Goal: Transaction & Acquisition: Purchase product/service

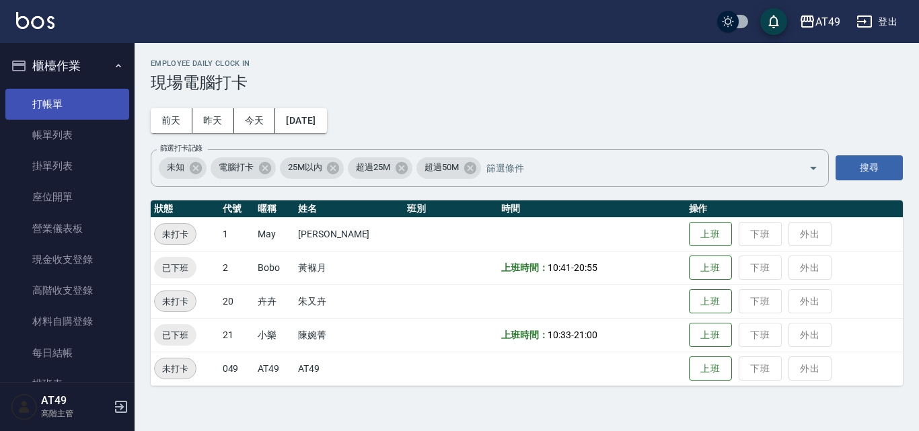
click at [78, 107] on link "打帳單" at bounding box center [67, 104] width 124 height 31
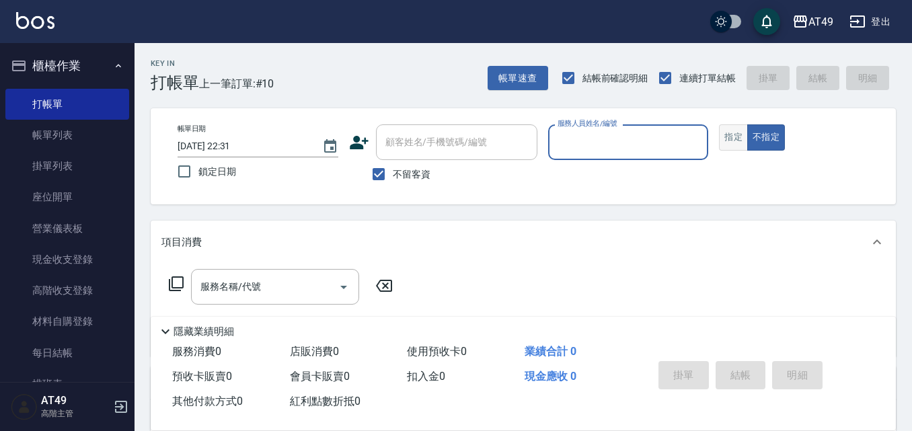
click at [730, 139] on button "指定" at bounding box center [733, 137] width 29 height 26
click at [595, 143] on input "服務人員姓名/編號" at bounding box center [628, 142] width 149 height 24
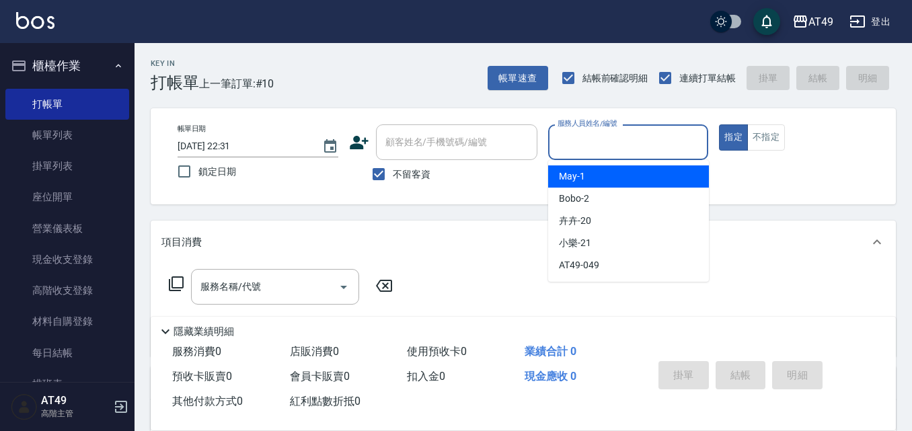
click at [602, 173] on div "May -1" at bounding box center [628, 176] width 161 height 22
type input "May-1"
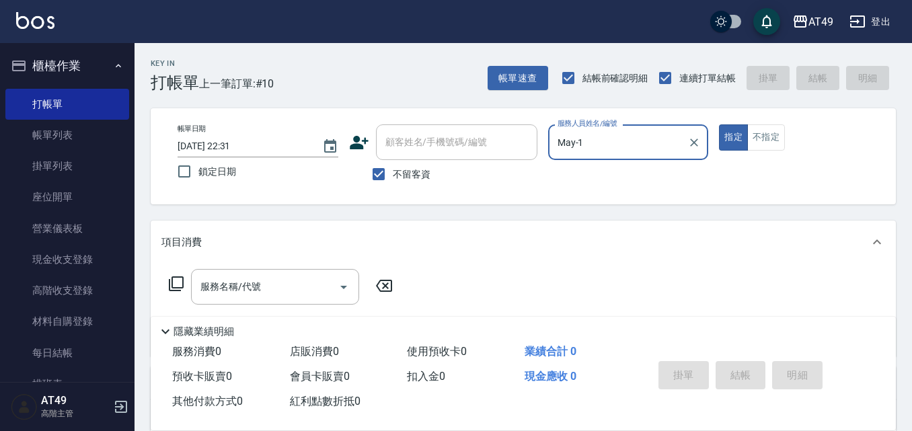
click at [172, 285] on icon at bounding box center [176, 283] width 15 height 15
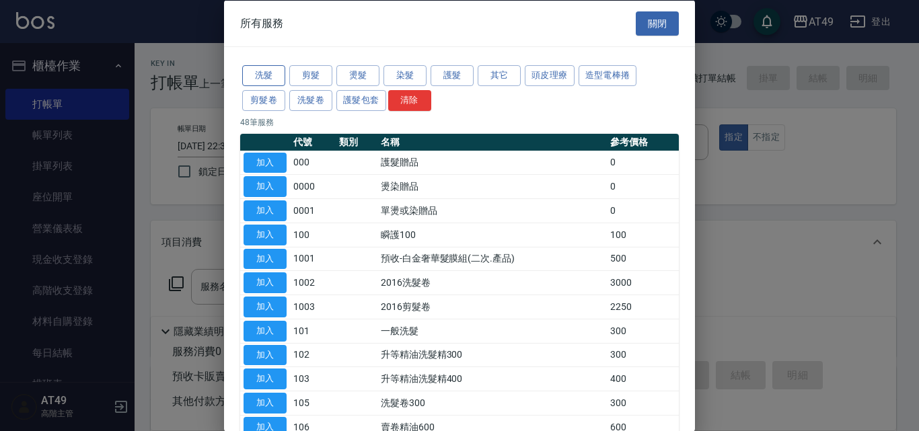
click at [276, 76] on button "洗髮" at bounding box center [263, 75] width 43 height 21
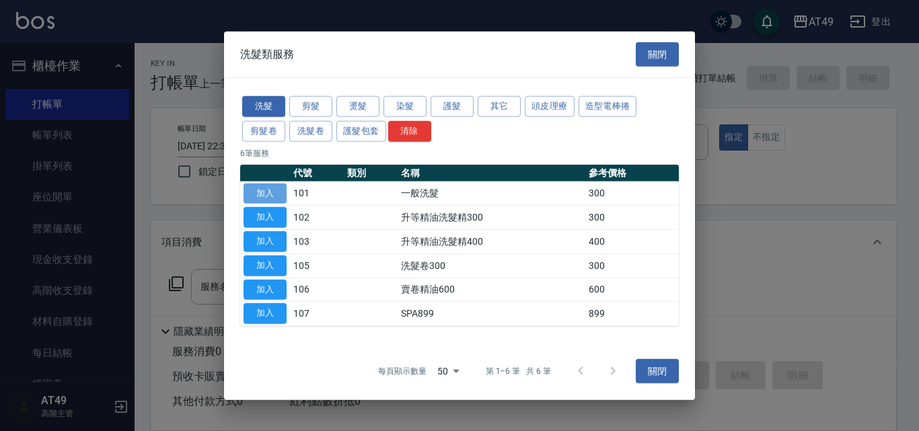
click at [275, 195] on button "加入" at bounding box center [264, 193] width 43 height 21
type input "一般洗髮(101)"
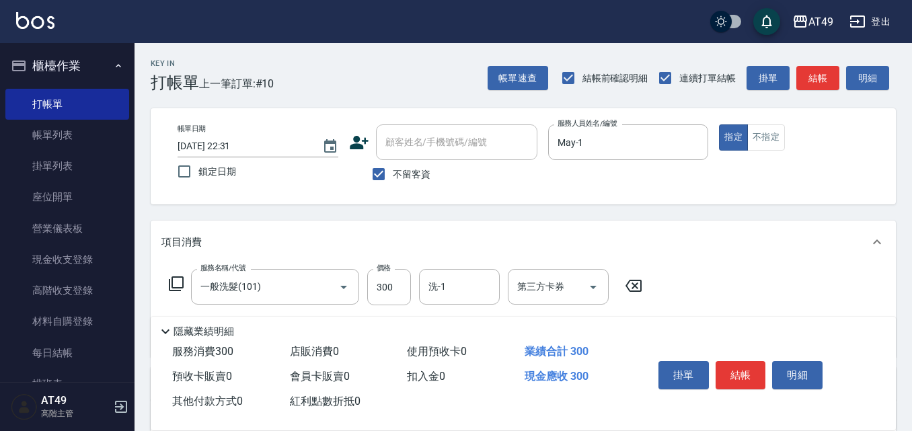
click at [176, 287] on icon at bounding box center [176, 284] width 16 height 16
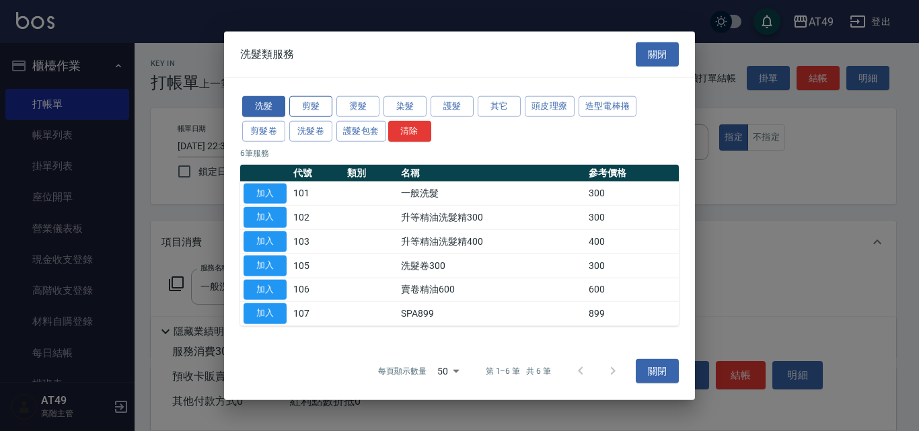
click at [312, 106] on button "剪髮" at bounding box center [310, 106] width 43 height 21
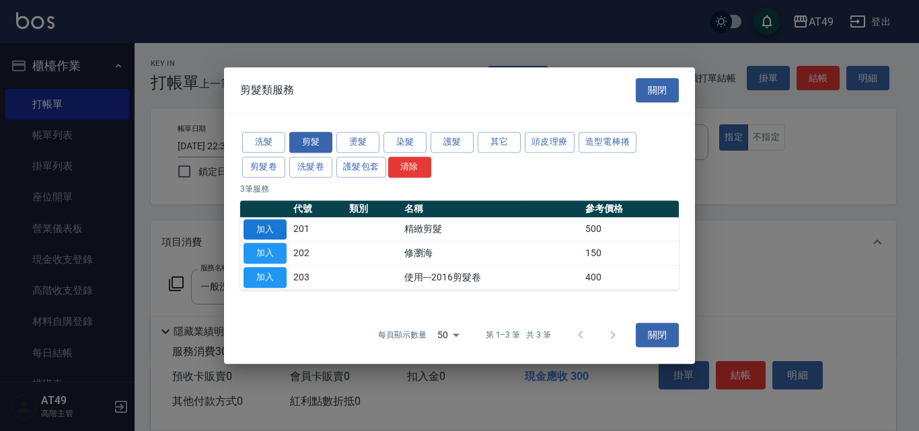
click at [277, 230] on button "加入" at bounding box center [264, 229] width 43 height 21
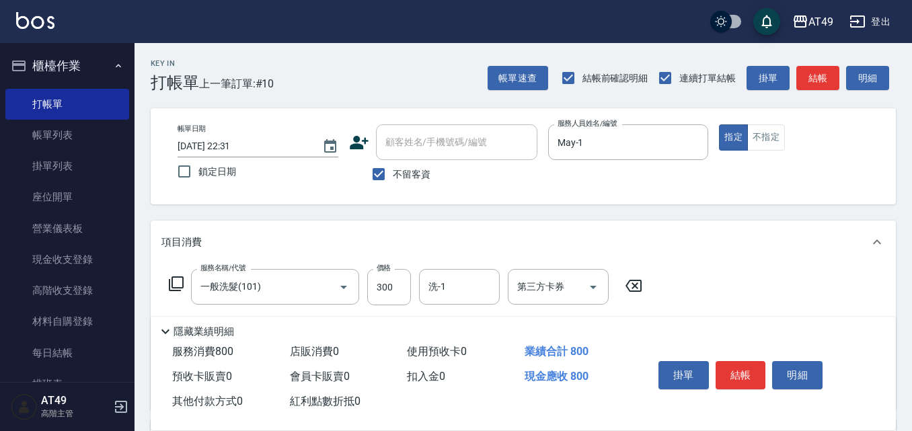
click at [175, 286] on icon at bounding box center [176, 284] width 16 height 16
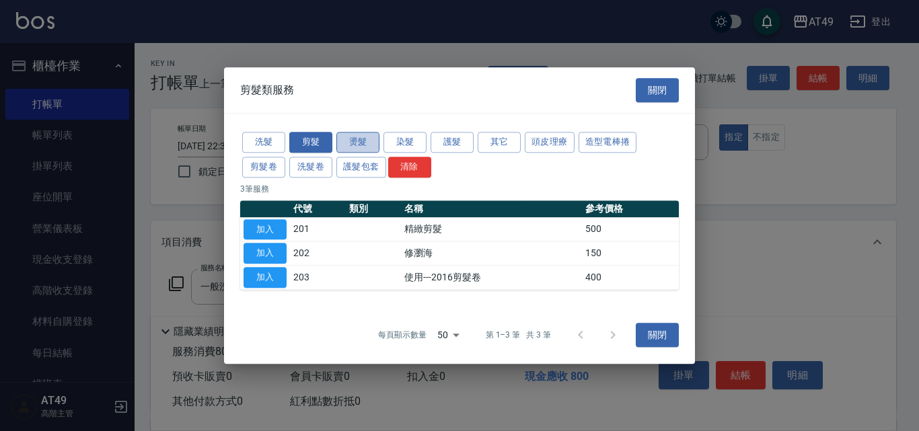
click at [376, 142] on button "燙髮" at bounding box center [357, 142] width 43 height 21
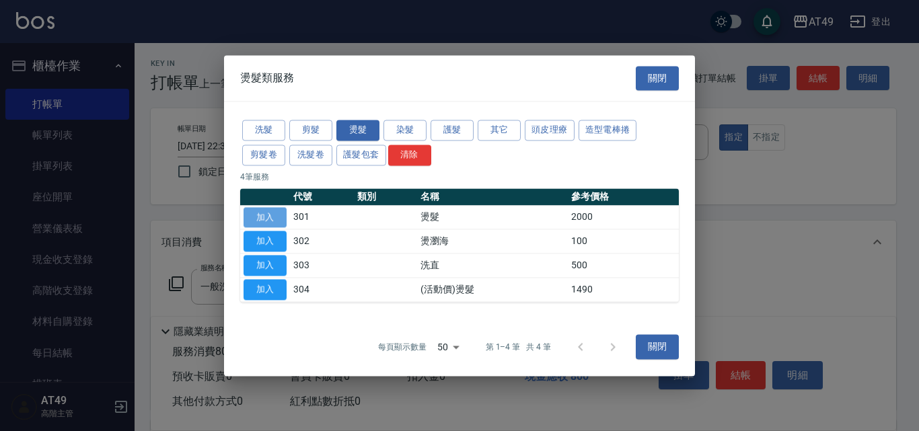
click at [260, 212] on button "加入" at bounding box center [264, 217] width 43 height 21
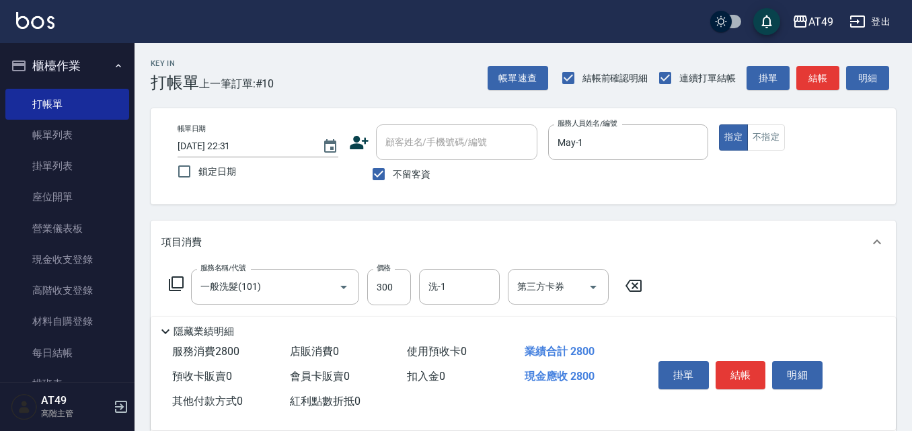
click at [173, 286] on icon at bounding box center [176, 283] width 15 height 15
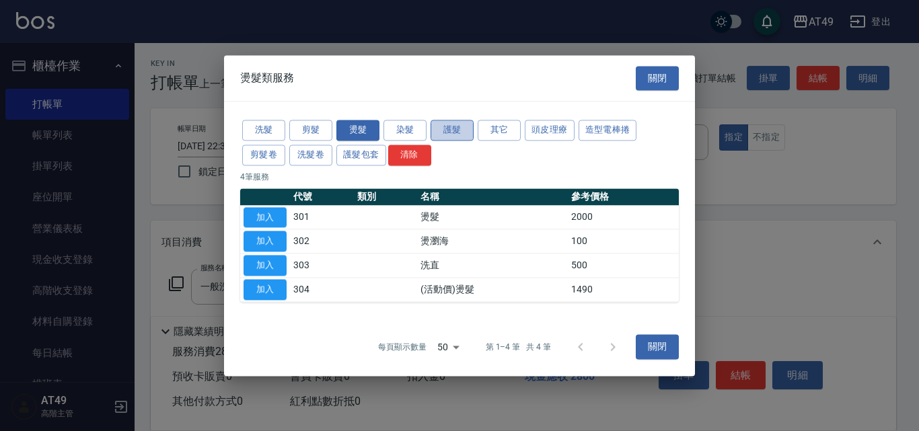
click at [455, 132] on button "護髮" at bounding box center [451, 130] width 43 height 21
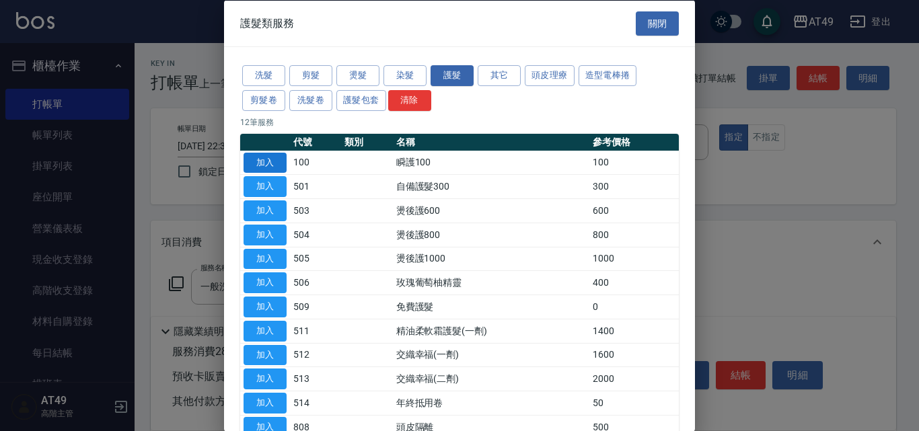
click at [265, 161] on button "加入" at bounding box center [264, 162] width 43 height 21
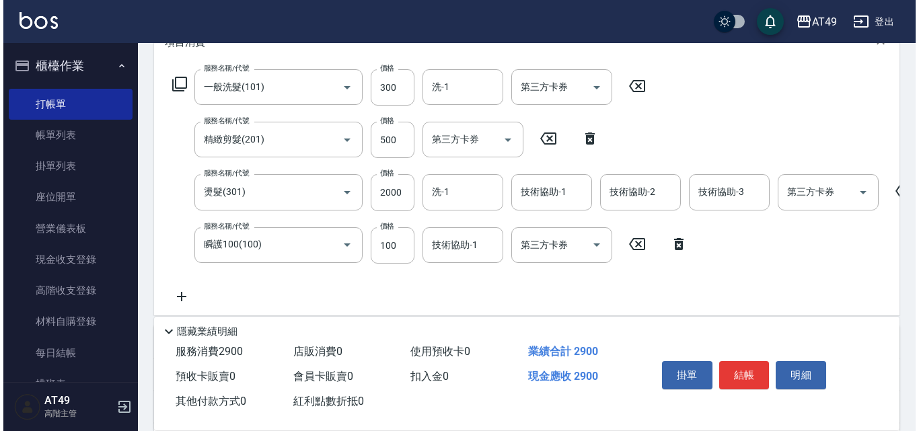
scroll to position [202, 0]
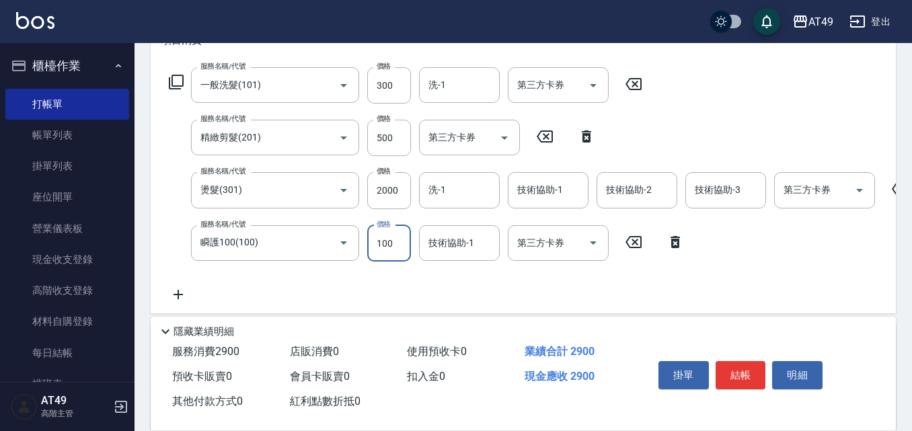
click at [388, 245] on input "100" at bounding box center [389, 243] width 44 height 36
type input "300"
click at [389, 188] on input "2000" at bounding box center [389, 190] width 44 height 36
type input "2400"
click at [467, 92] on input "洗-1" at bounding box center [459, 85] width 69 height 24
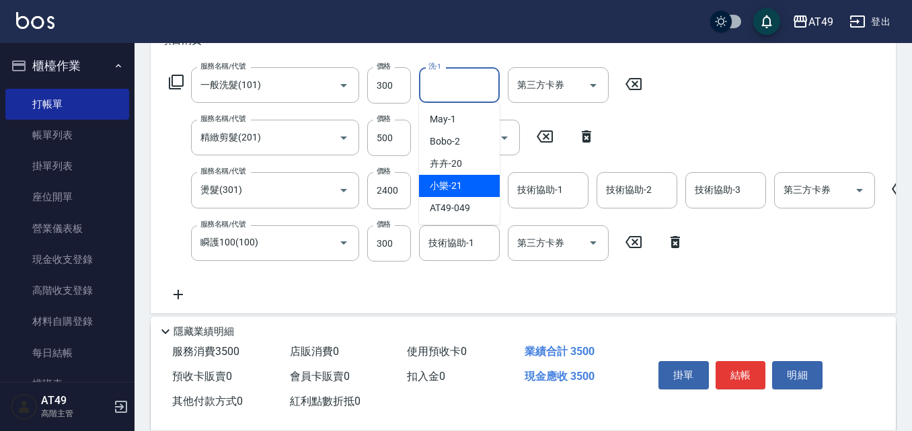
click at [468, 182] on div "小樂 -21" at bounding box center [459, 186] width 81 height 22
type input "小樂-21"
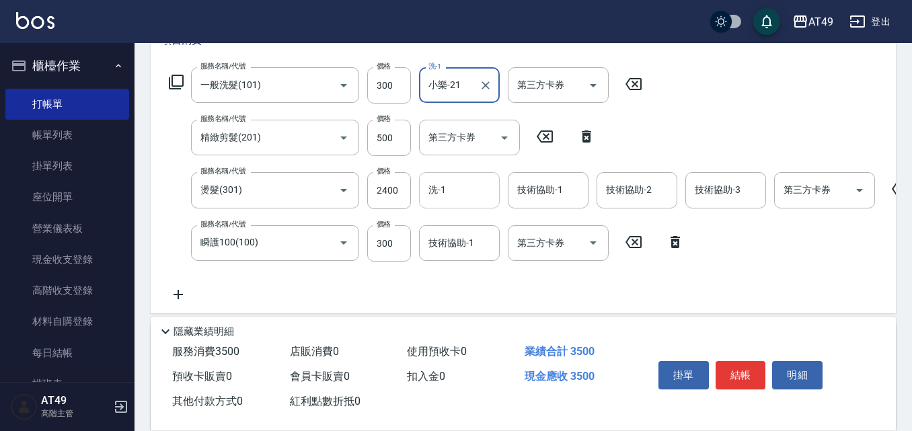
click at [447, 192] on input "洗-1" at bounding box center [459, 190] width 69 height 24
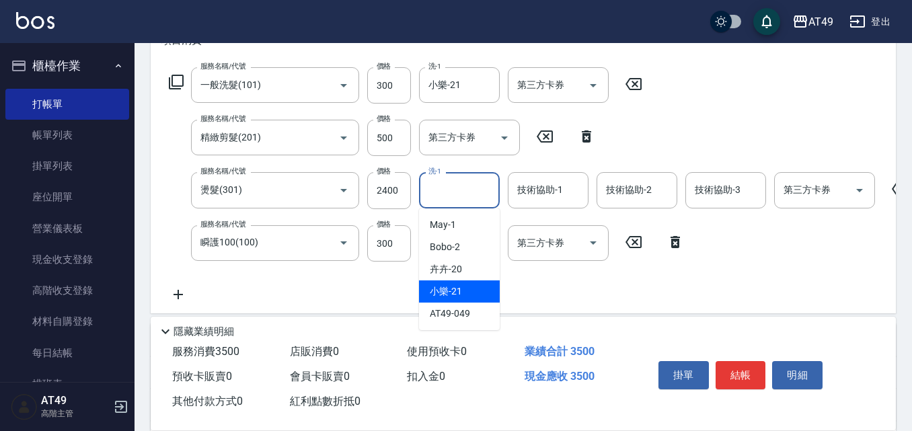
click at [469, 291] on div "小樂 -21" at bounding box center [459, 291] width 81 height 22
type input "小樂-21"
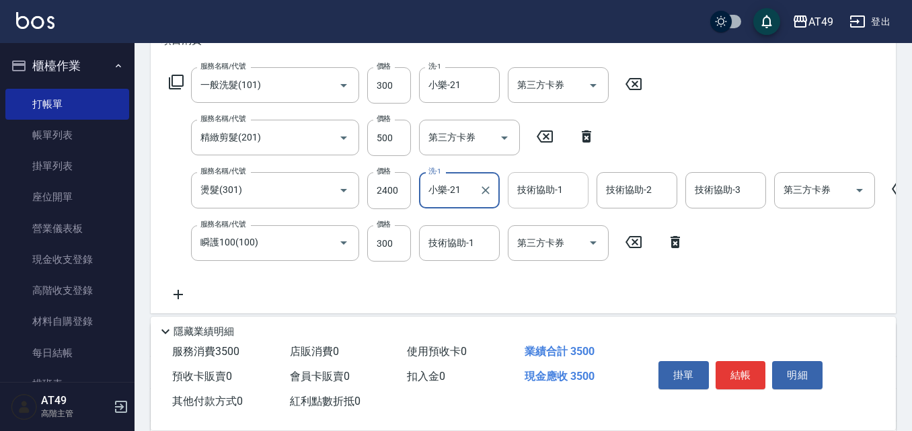
click at [539, 194] on input "技術協助-1" at bounding box center [548, 190] width 69 height 24
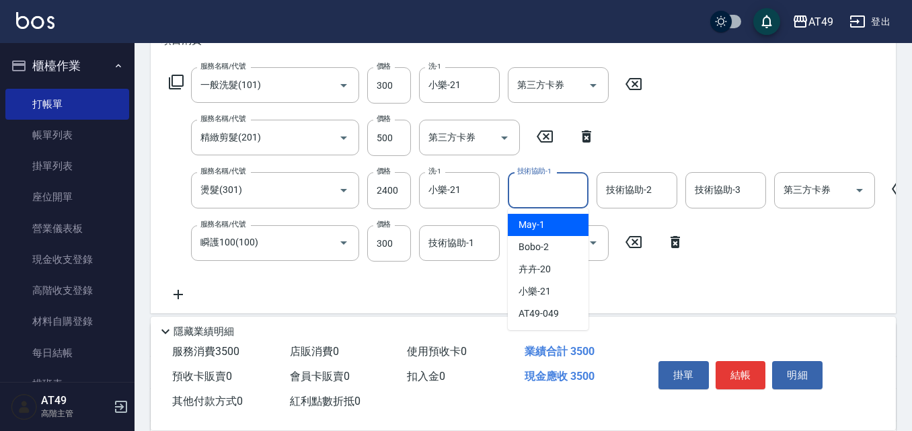
click at [555, 224] on div "May -1" at bounding box center [548, 225] width 81 height 22
type input "May-1"
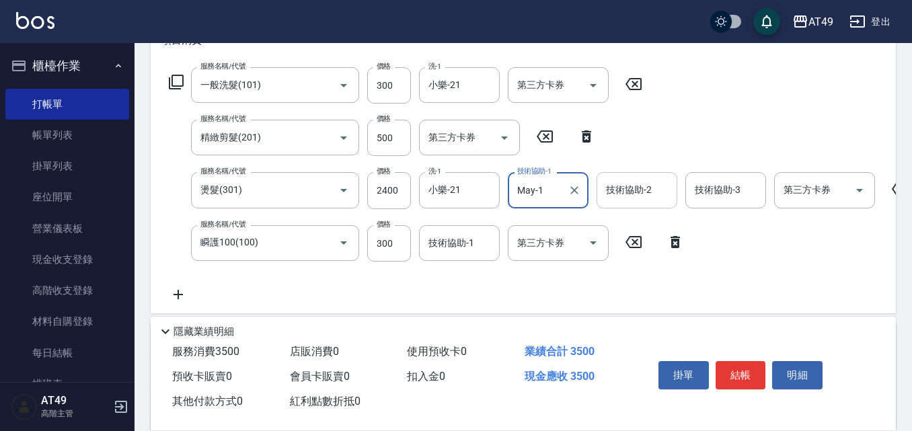
click at [623, 198] on input "技術協助-2" at bounding box center [637, 190] width 69 height 24
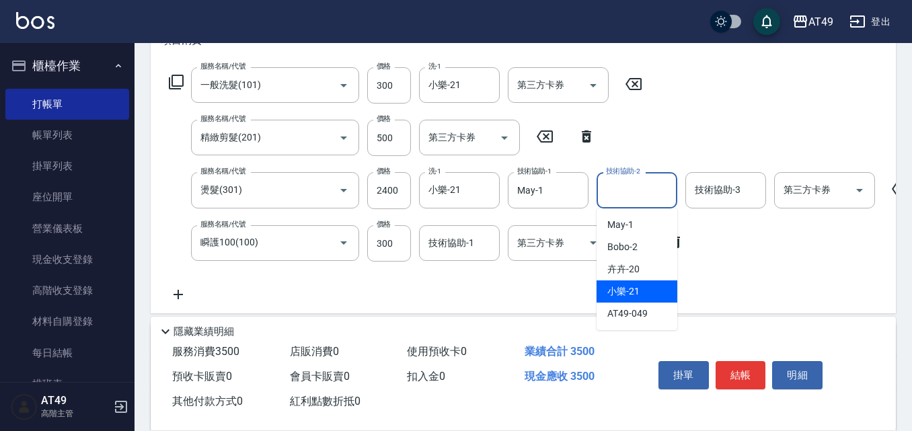
click at [640, 291] on div "小樂 -21" at bounding box center [637, 291] width 81 height 22
type input "小樂-21"
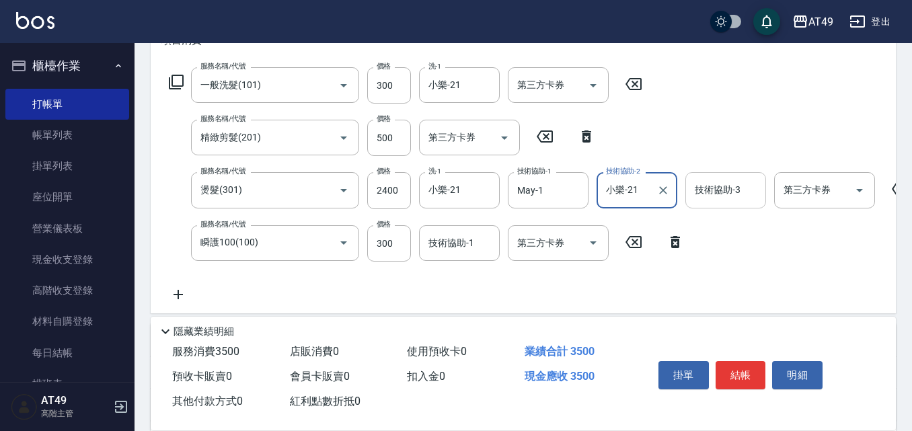
click at [704, 203] on div "技術協助-3" at bounding box center [725, 190] width 81 height 36
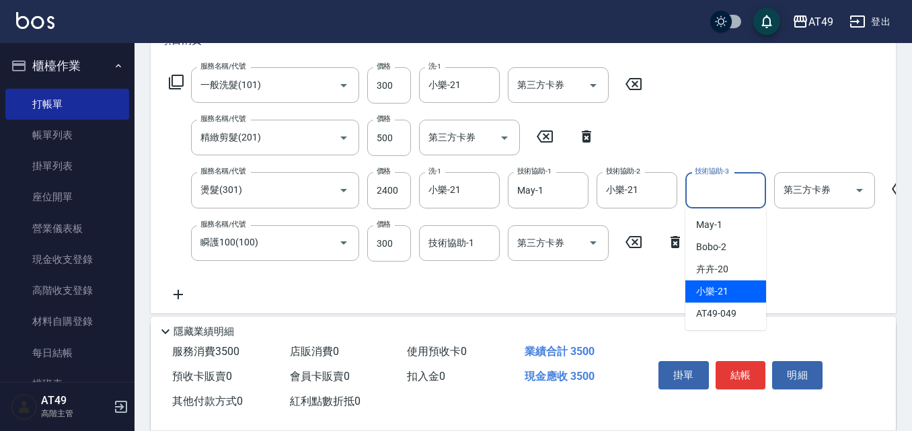
click at [726, 290] on span "小樂 -21" at bounding box center [712, 292] width 32 height 14
type input "小樂-21"
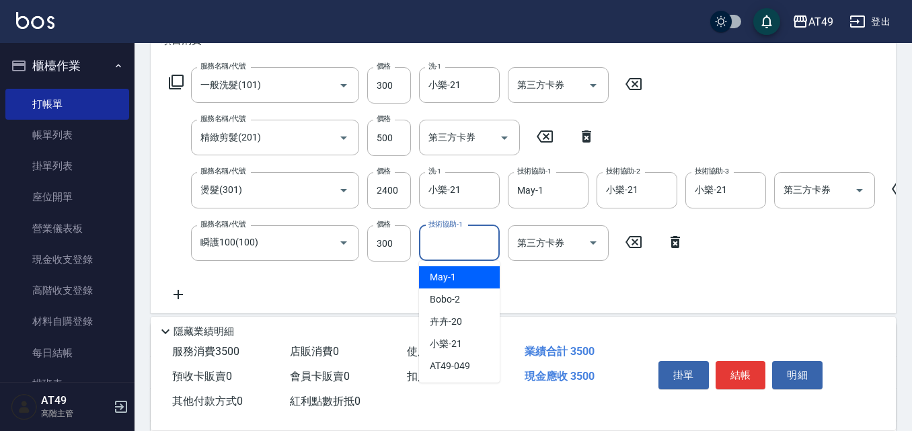
click at [463, 254] on input "技術協助-1" at bounding box center [459, 243] width 69 height 24
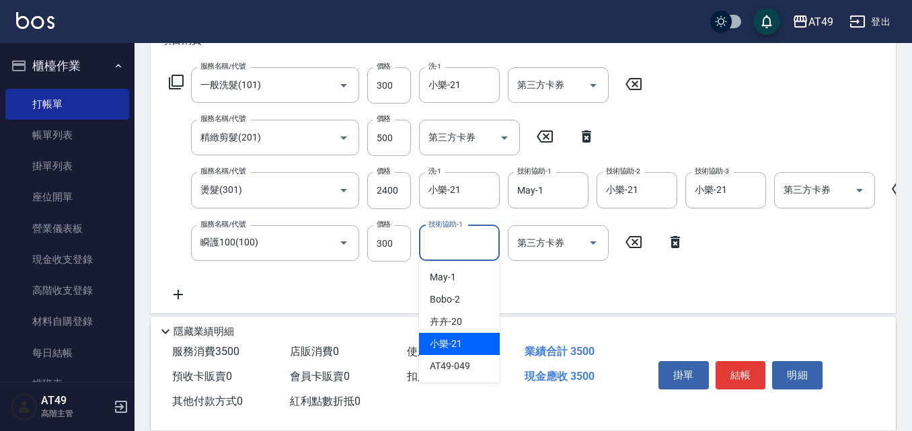
click at [469, 344] on div "小樂 -21" at bounding box center [459, 344] width 81 height 22
type input "小樂-21"
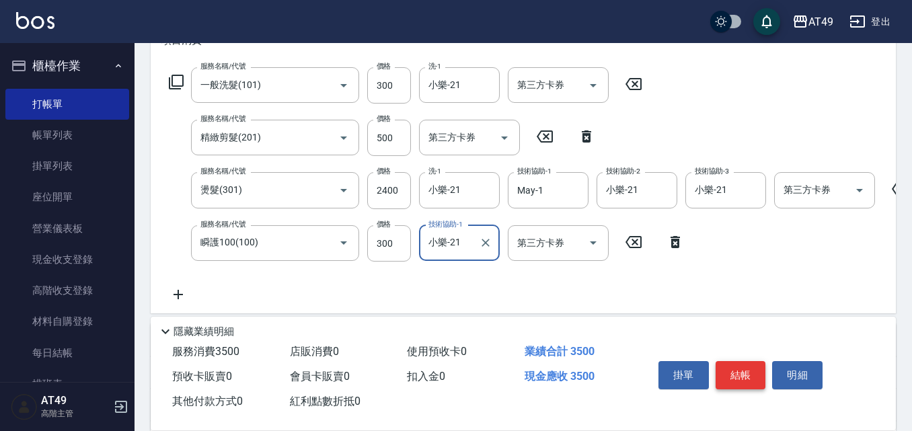
click at [751, 361] on button "結帳" at bounding box center [741, 375] width 50 height 28
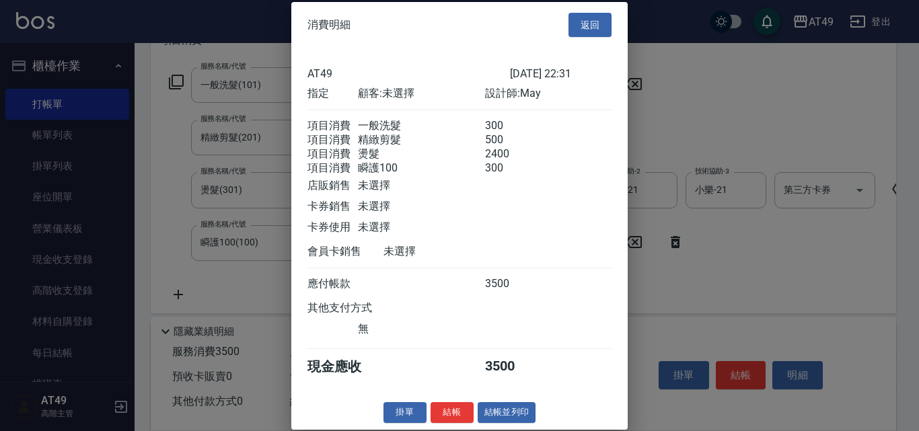
scroll to position [22, 0]
click at [456, 411] on button "結帳" at bounding box center [451, 412] width 43 height 21
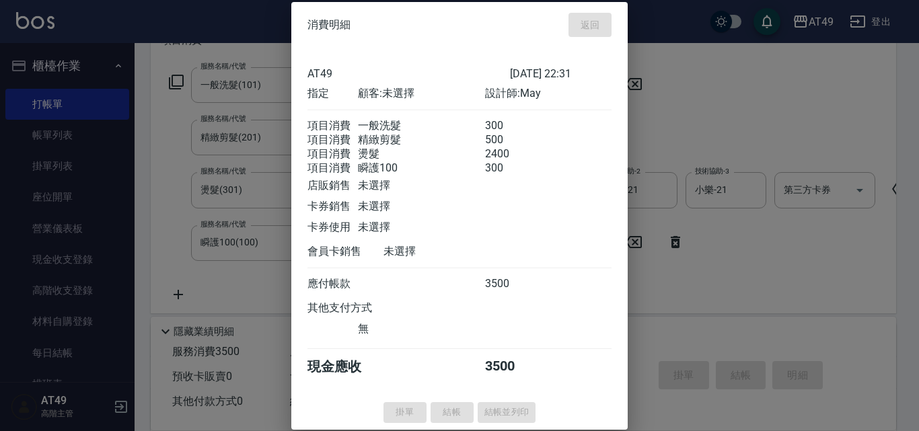
type input "2025/09/13 22:33"
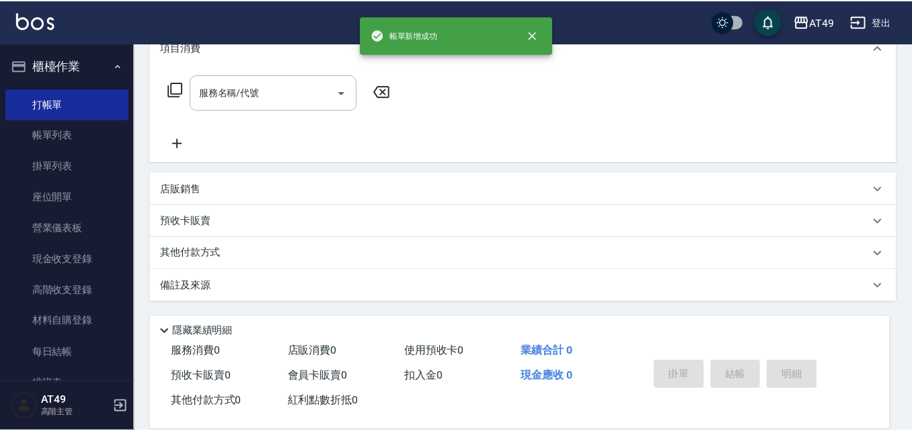
scroll to position [0, 0]
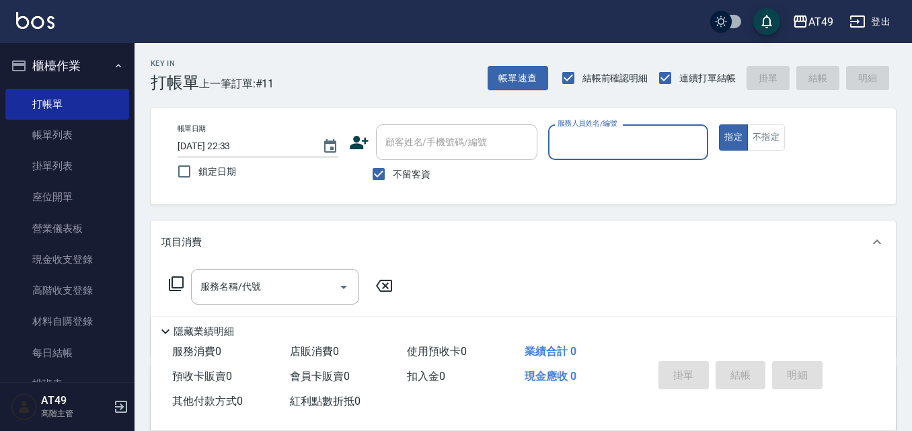
click at [562, 136] on input "服務人員姓名/編號" at bounding box center [628, 142] width 149 height 24
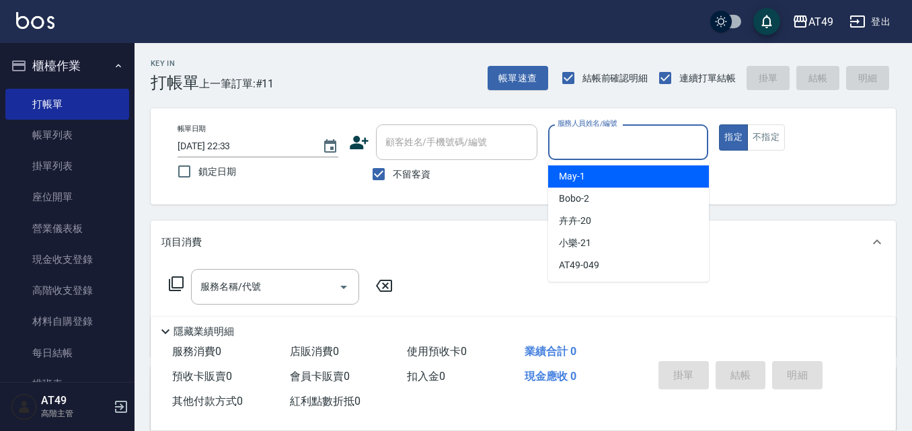
click at [583, 176] on span "May -1" at bounding box center [572, 176] width 26 height 14
type input "May-1"
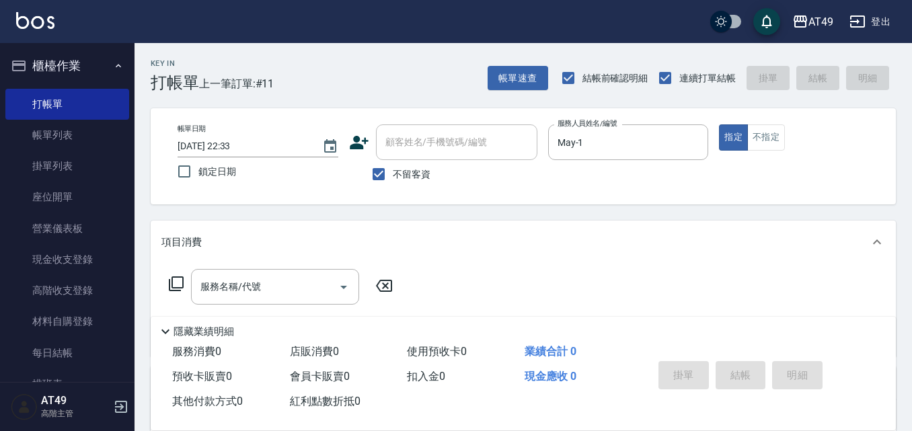
click at [176, 289] on icon at bounding box center [176, 283] width 15 height 15
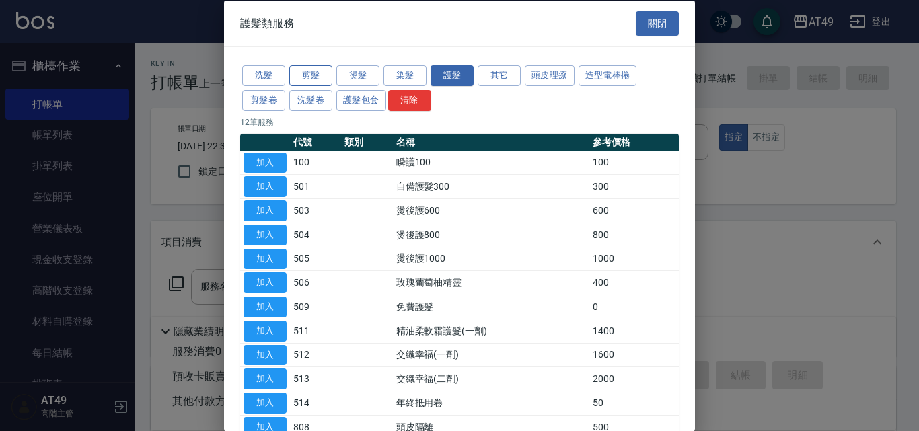
click at [322, 74] on button "剪髮" at bounding box center [310, 75] width 43 height 21
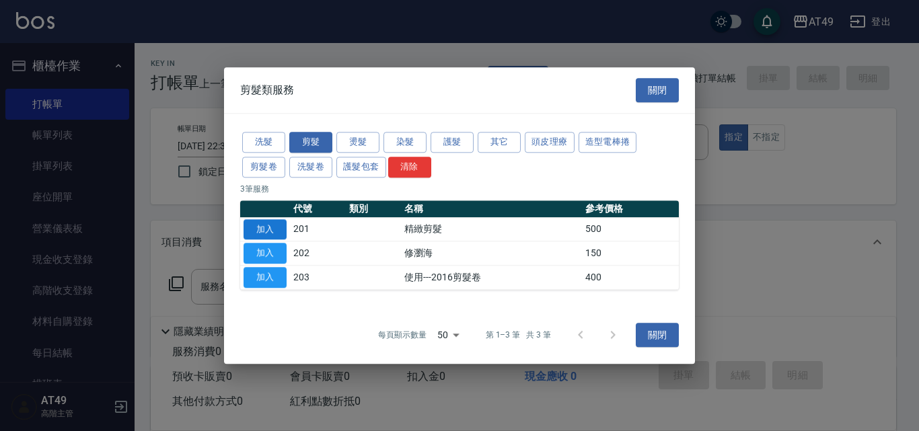
click at [272, 233] on button "加入" at bounding box center [264, 229] width 43 height 21
type input "精緻剪髮(201)"
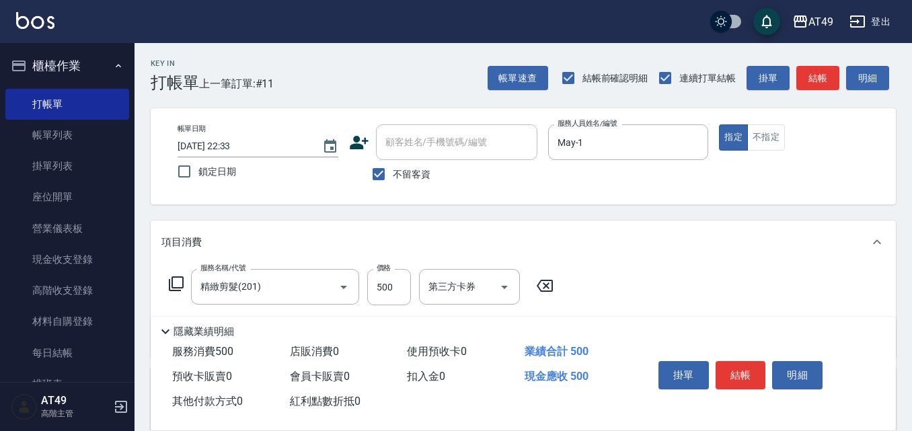
click at [176, 286] on icon at bounding box center [176, 284] width 16 height 16
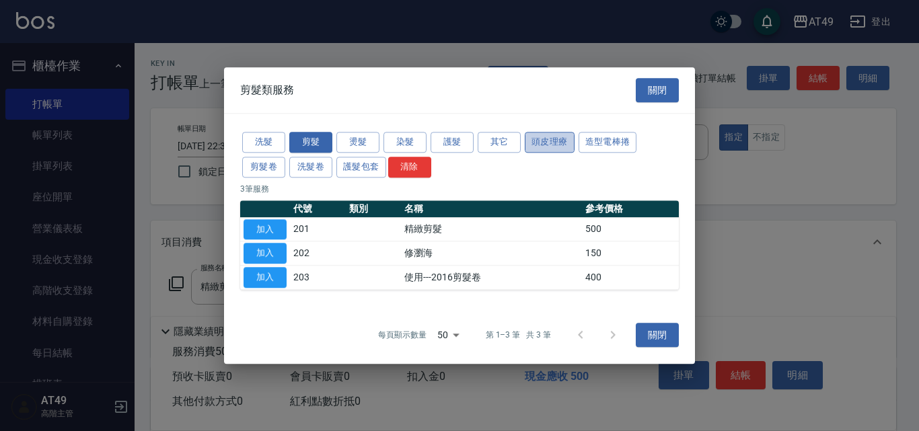
click at [535, 143] on button "頭皮理療" at bounding box center [550, 142] width 50 height 21
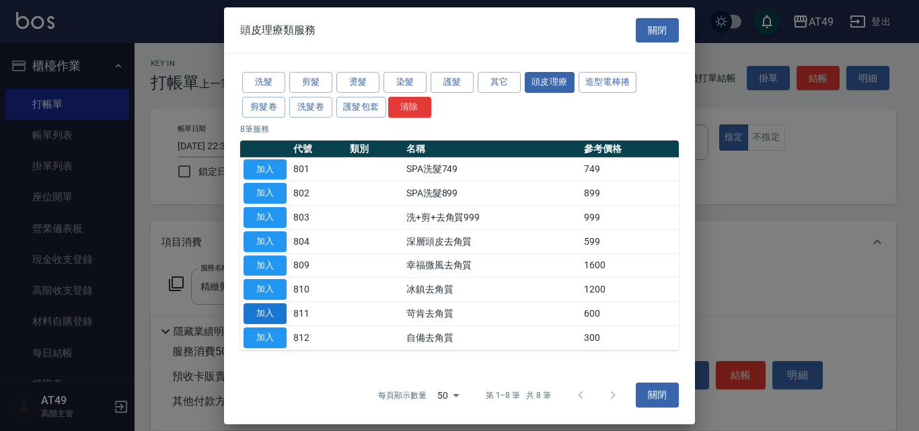
click at [272, 315] on button "加入" at bounding box center [264, 313] width 43 height 21
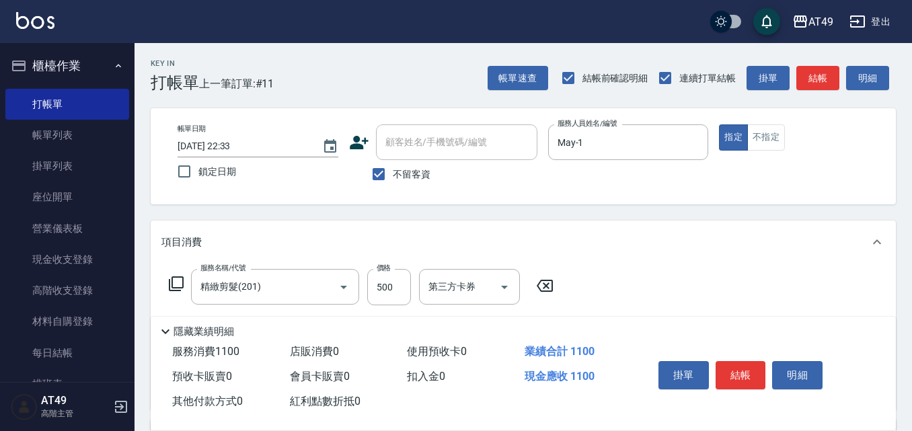
click at [171, 279] on icon at bounding box center [176, 284] width 16 height 16
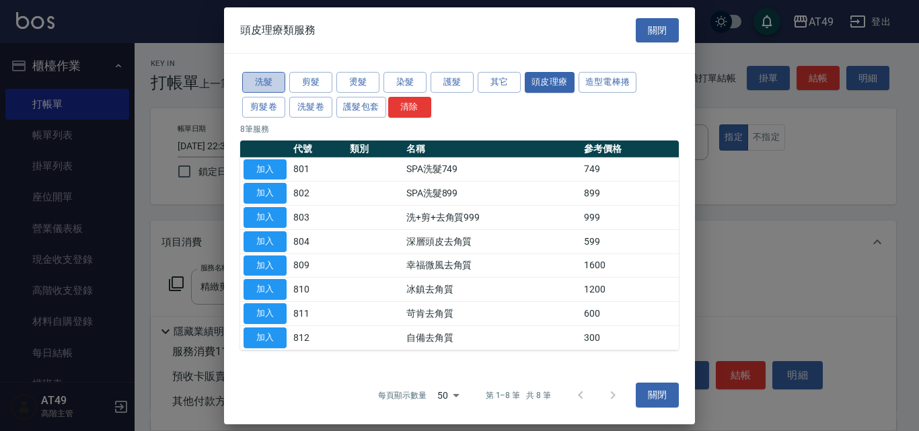
click at [265, 80] on button "洗髮" at bounding box center [263, 82] width 43 height 21
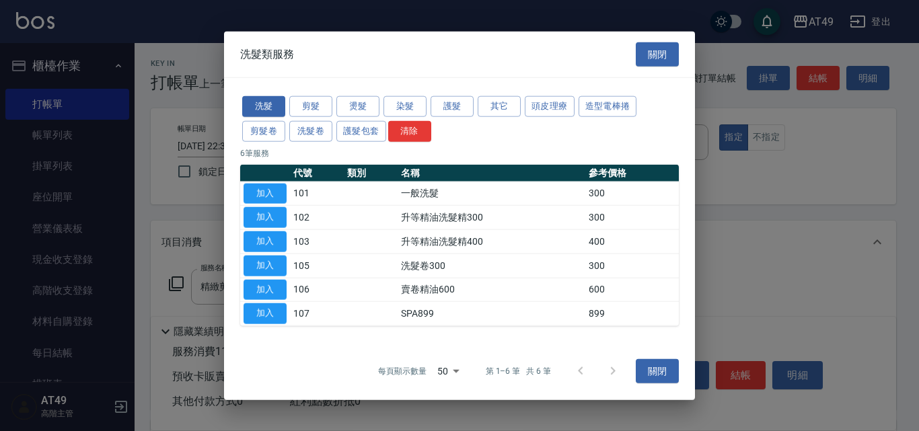
click at [271, 187] on button "加入" at bounding box center [264, 193] width 43 height 21
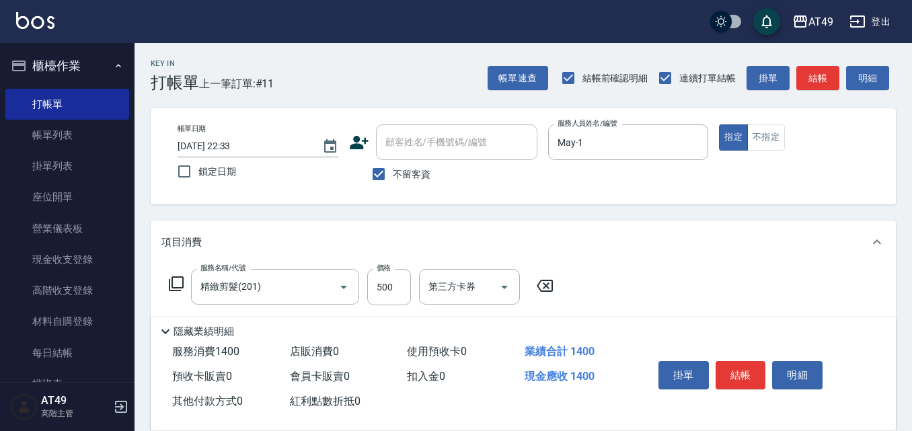
click at [172, 285] on icon at bounding box center [176, 283] width 15 height 15
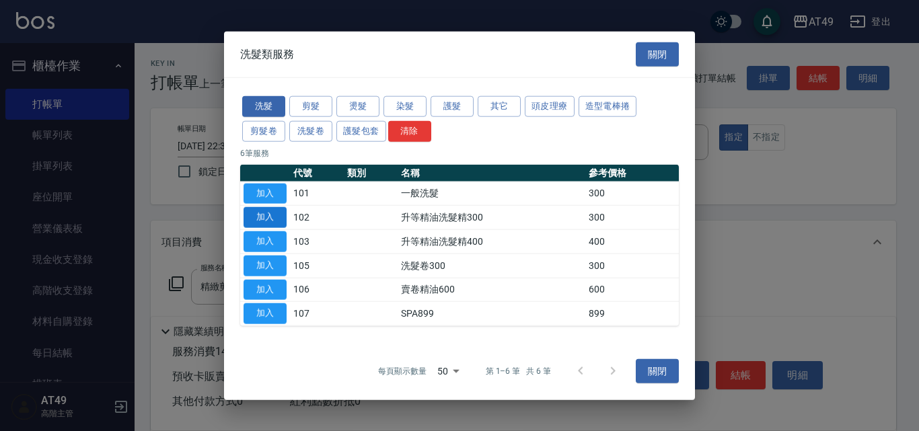
click at [274, 219] on button "加入" at bounding box center [264, 217] width 43 height 21
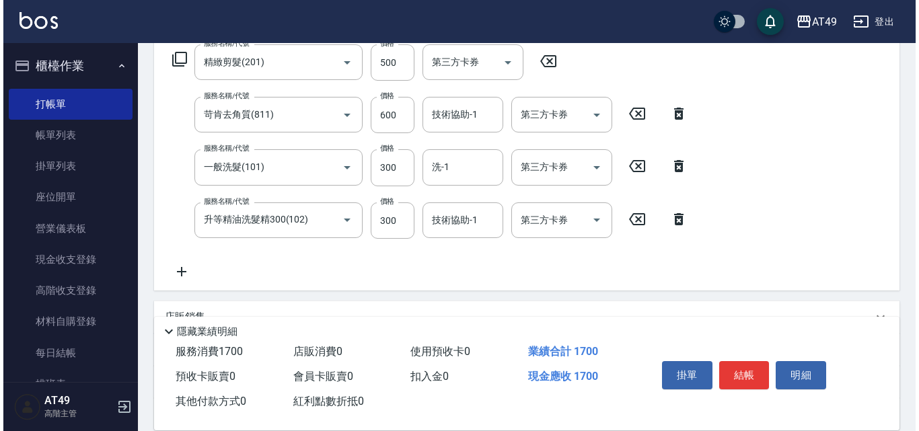
scroll to position [202, 0]
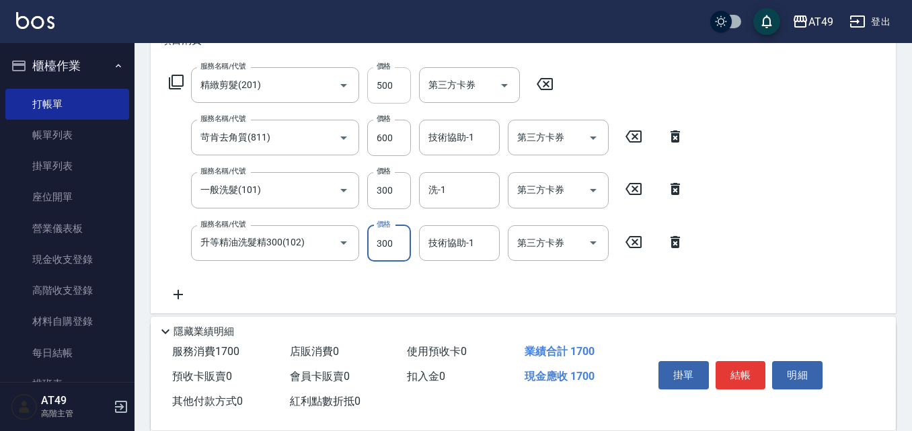
click at [381, 81] on input "500" at bounding box center [389, 85] width 44 height 36
type input "300"
click at [512, 317] on div "隱藏業績明細" at bounding box center [523, 328] width 745 height 23
click at [455, 115] on div "服務名稱/代號 精緻剪髮(201) 服務名稱/代號 價格 300 價格 第三方卡券 第三方卡券 服務名稱/代號 苛肯去角質(811) 服務名稱/代號 價格 6…" at bounding box center [426, 184] width 531 height 235
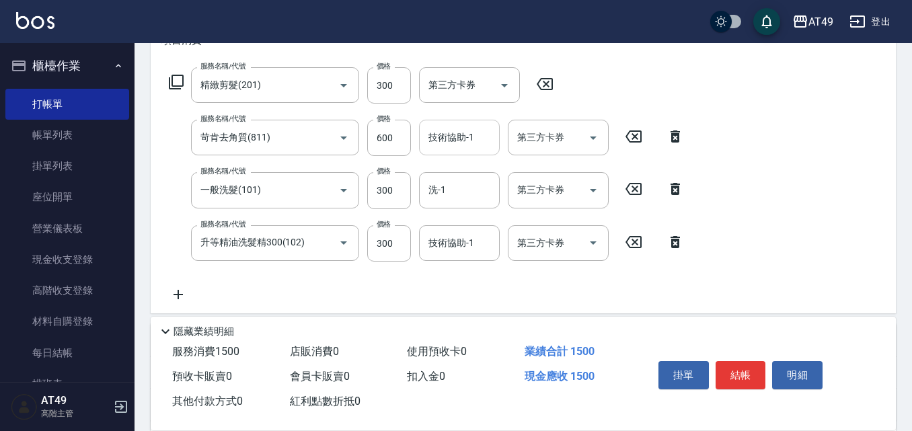
click at [455, 125] on div "技術協助-1" at bounding box center [459, 138] width 81 height 36
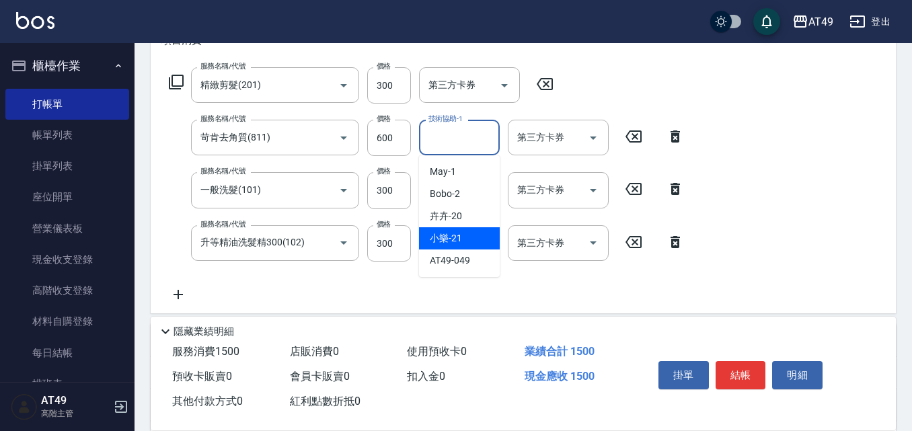
click at [457, 243] on span "小樂 -21" at bounding box center [446, 238] width 32 height 14
type input "小樂-21"
click at [455, 199] on input "洗-1" at bounding box center [459, 190] width 69 height 24
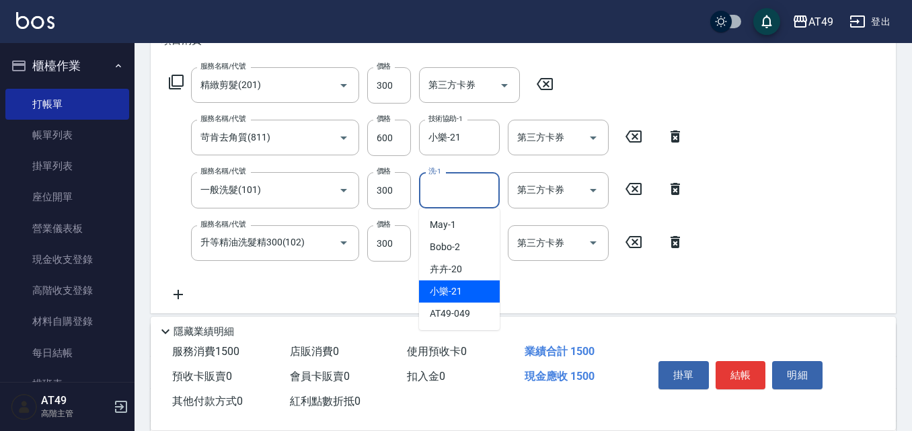
click at [459, 291] on span "小樂 -21" at bounding box center [446, 292] width 32 height 14
type input "小樂-21"
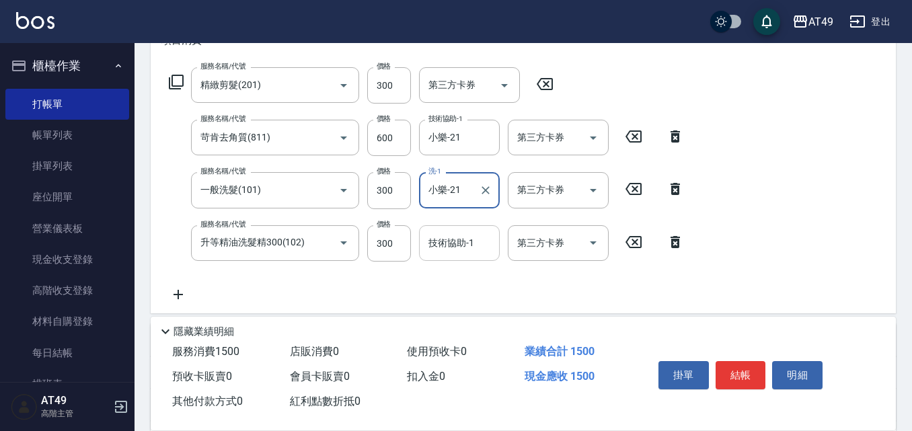
click at [445, 253] on input "技術協助-1" at bounding box center [459, 243] width 69 height 24
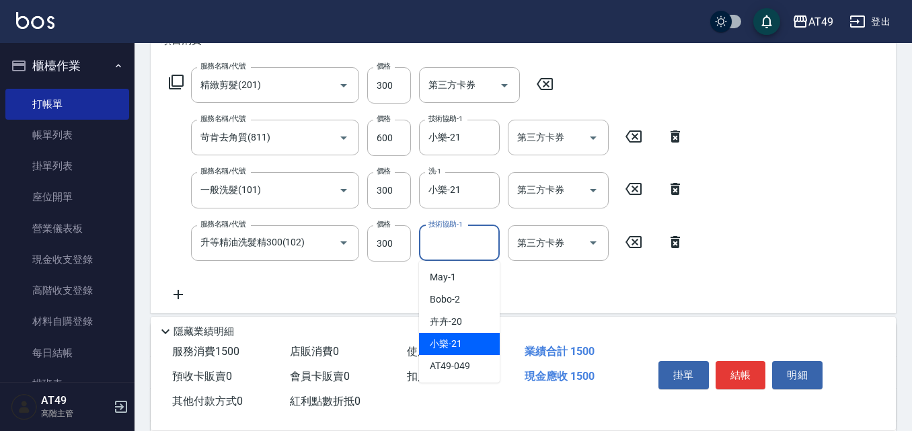
click at [465, 341] on div "小樂 -21" at bounding box center [459, 344] width 81 height 22
type input "小樂-21"
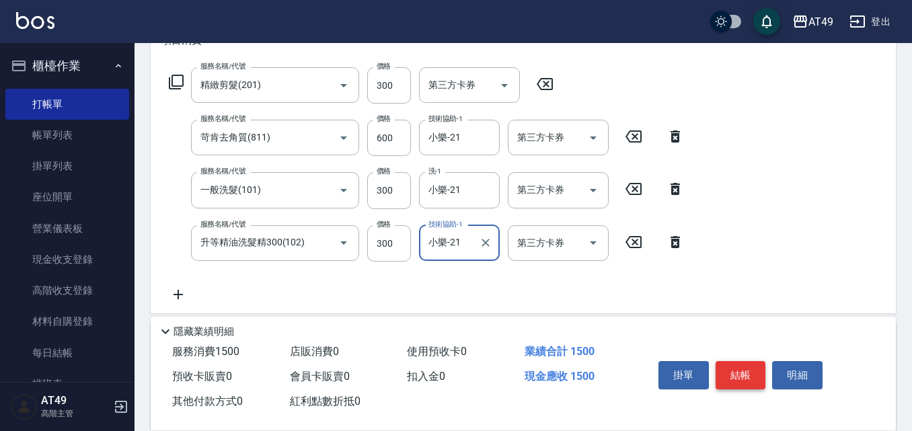
click at [751, 368] on button "結帳" at bounding box center [741, 375] width 50 height 28
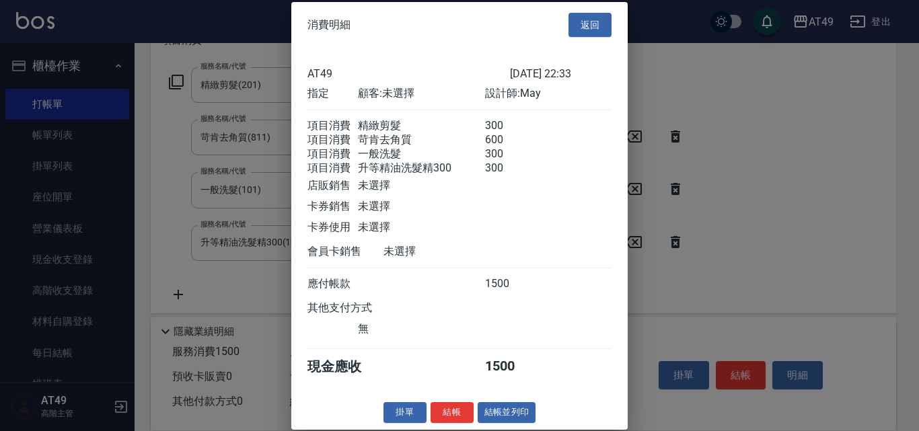
scroll to position [22, 0]
click at [443, 410] on button "結帳" at bounding box center [451, 412] width 43 height 21
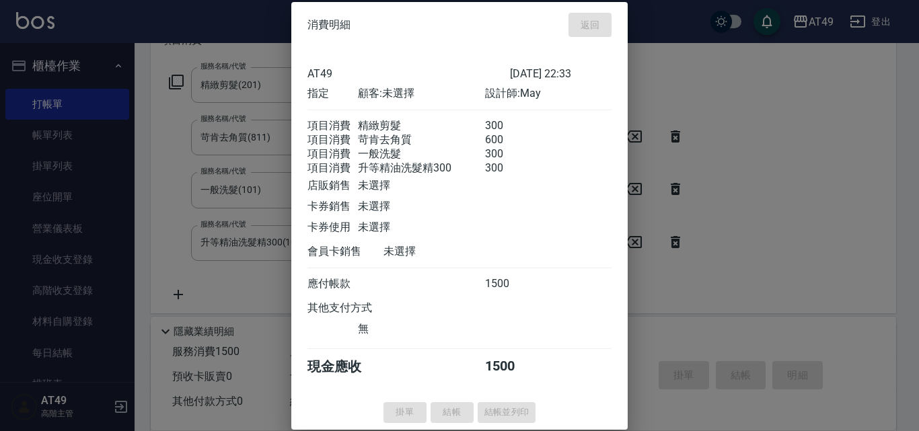
type input "2025/09/13 22:34"
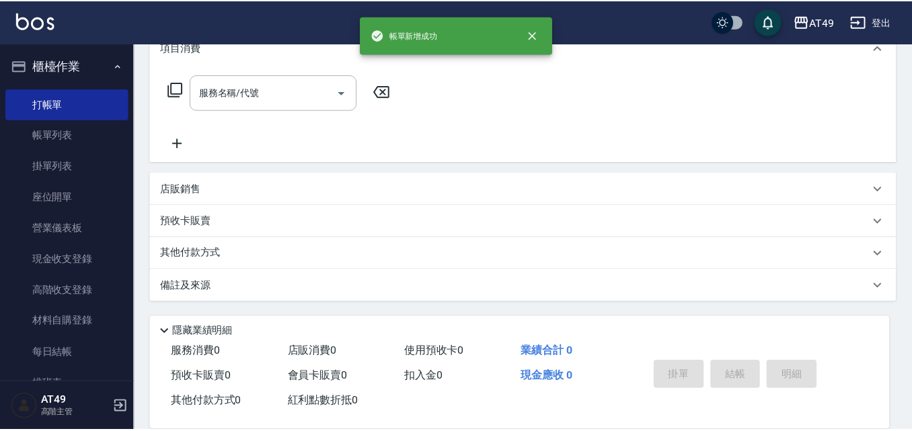
scroll to position [0, 0]
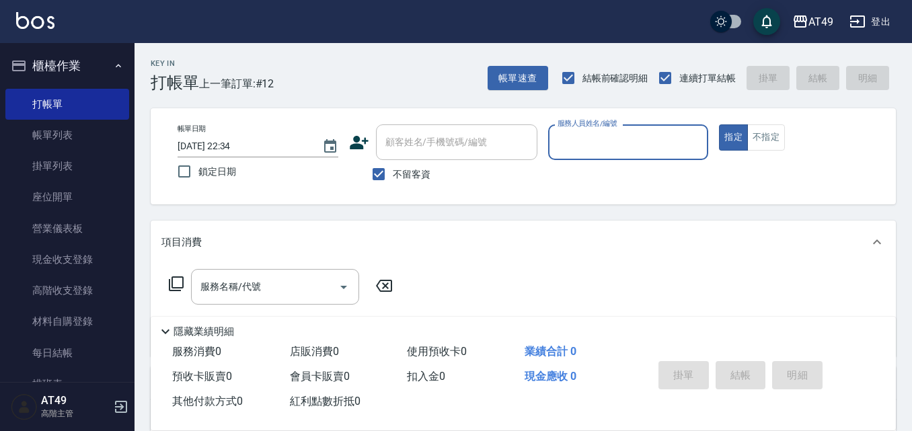
click at [579, 151] on input "服務人員姓名/編號" at bounding box center [628, 142] width 149 height 24
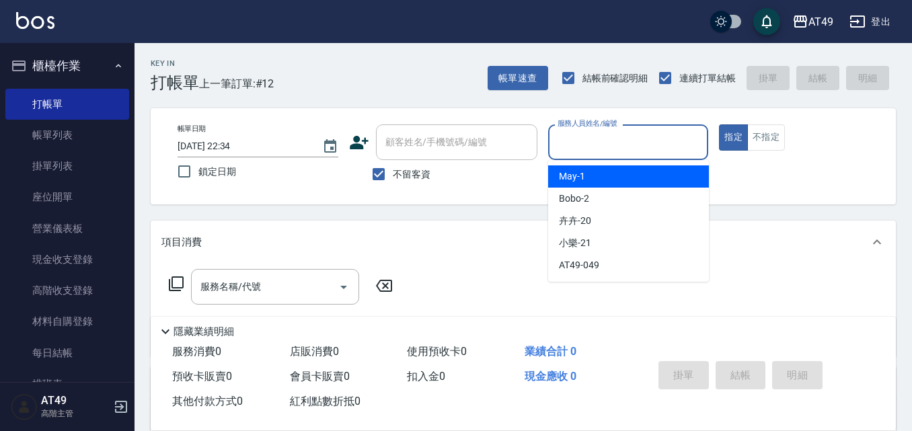
click at [597, 183] on div "May -1" at bounding box center [628, 176] width 161 height 22
type input "May-1"
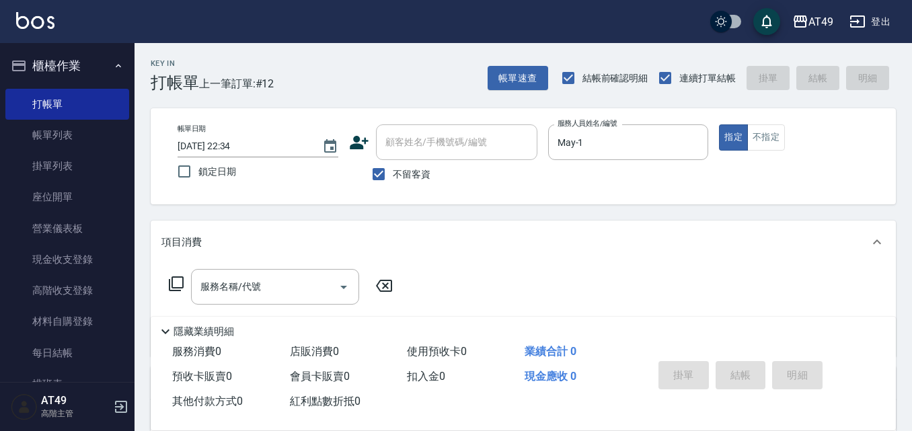
click at [172, 285] on icon at bounding box center [176, 283] width 15 height 15
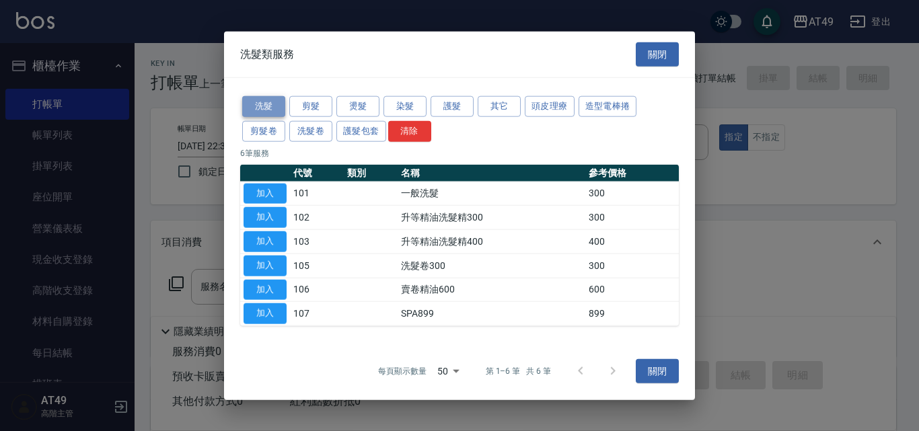
click at [256, 104] on button "洗髮" at bounding box center [263, 106] width 43 height 21
click at [270, 195] on button "加入" at bounding box center [264, 193] width 43 height 21
type input "一般洗髮(101)"
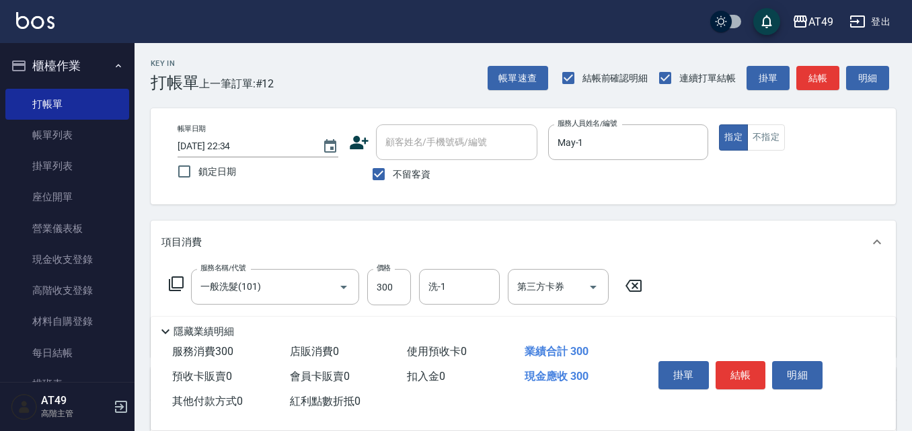
click at [171, 286] on icon at bounding box center [176, 284] width 16 height 16
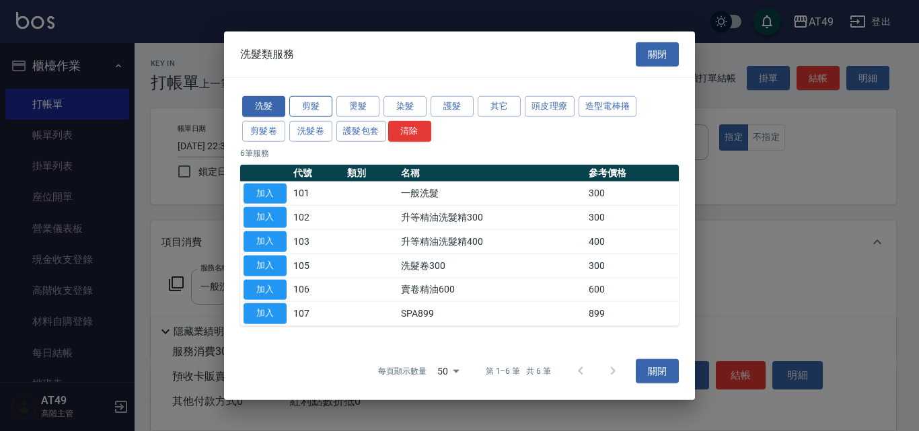
click at [321, 104] on button "剪髮" at bounding box center [310, 106] width 43 height 21
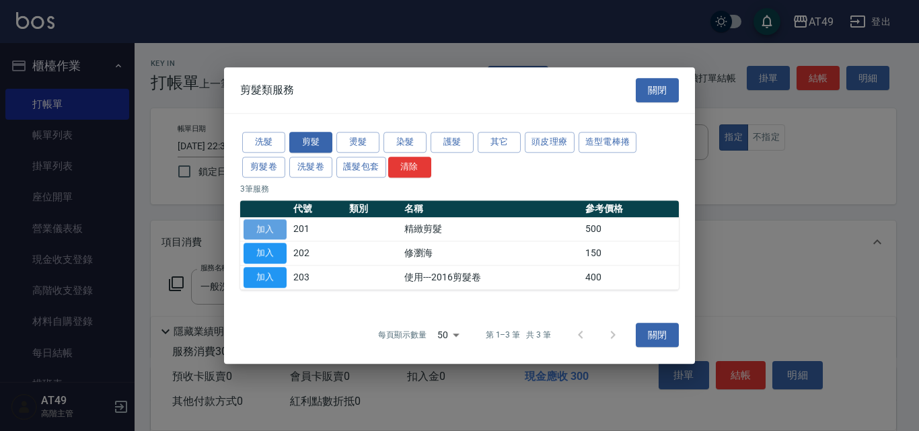
click at [261, 227] on button "加入" at bounding box center [264, 229] width 43 height 21
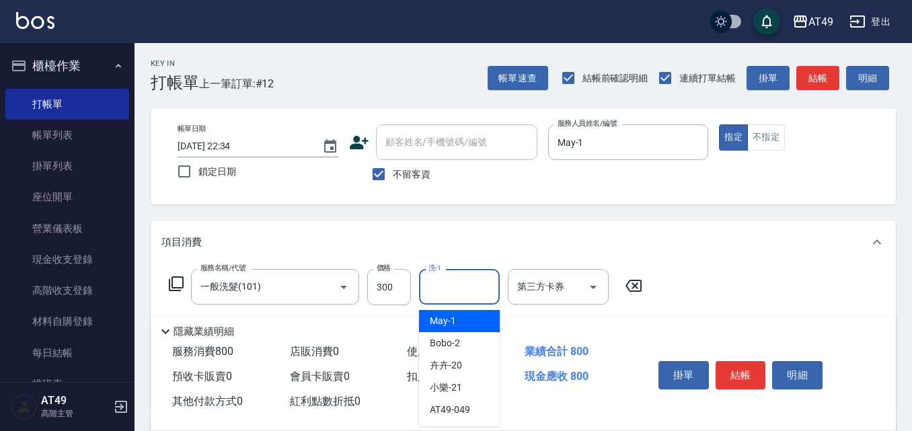
click at [455, 285] on input "洗-1" at bounding box center [459, 287] width 69 height 24
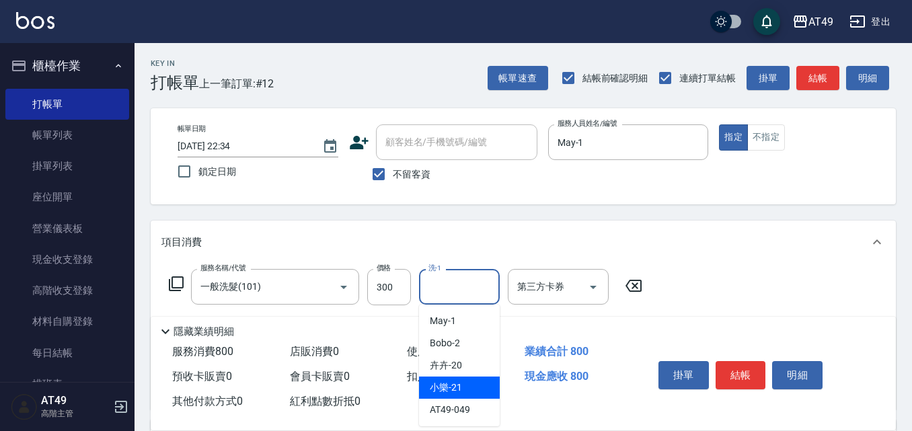
click at [474, 388] on div "小樂 -21" at bounding box center [459, 388] width 81 height 22
type input "小樂-21"
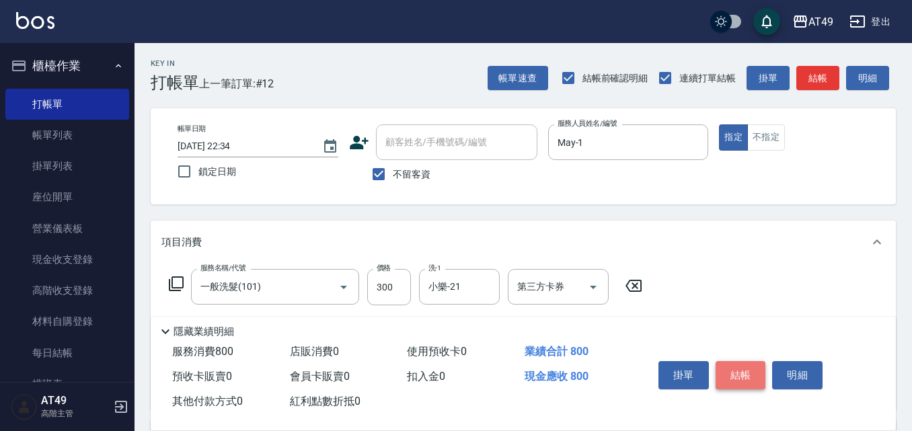
click at [744, 368] on button "結帳" at bounding box center [741, 375] width 50 height 28
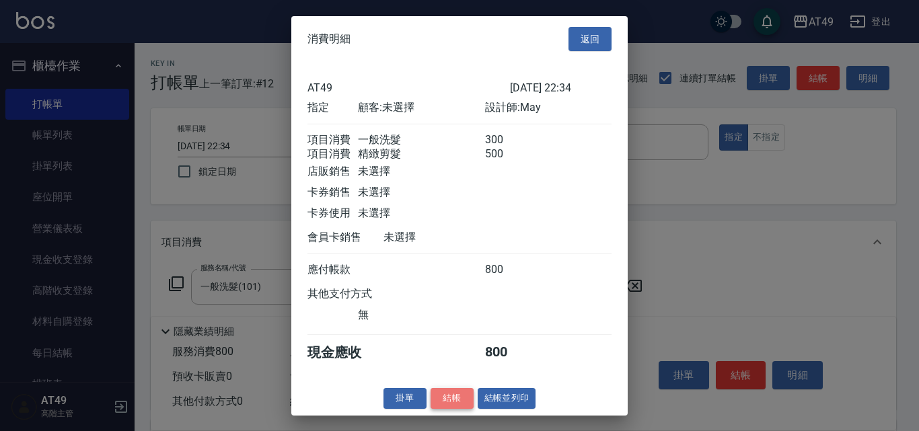
click at [459, 409] on button "結帳" at bounding box center [451, 398] width 43 height 21
type input "2025/09/13 22:40"
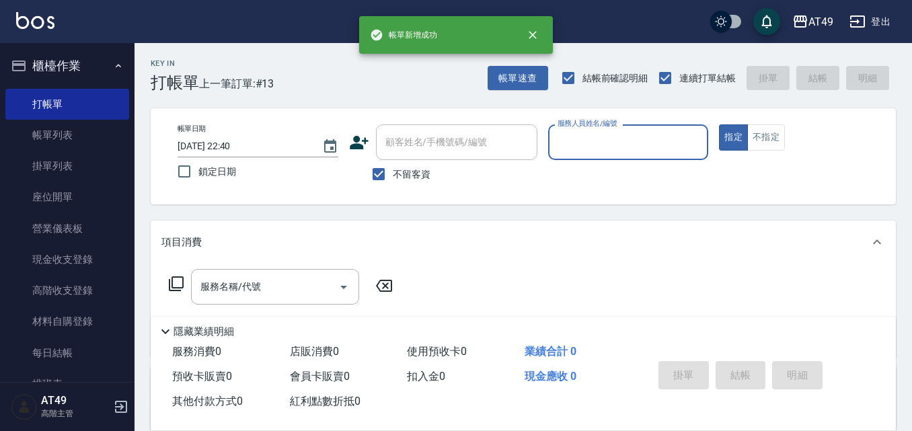
click at [573, 135] on input "服務人員姓名/編號" at bounding box center [628, 142] width 149 height 24
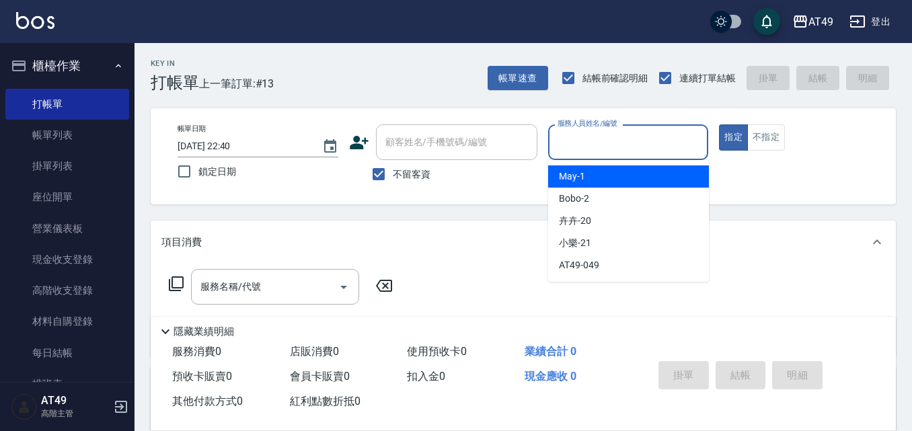
click at [588, 178] on div "May -1" at bounding box center [628, 176] width 161 height 22
type input "May-1"
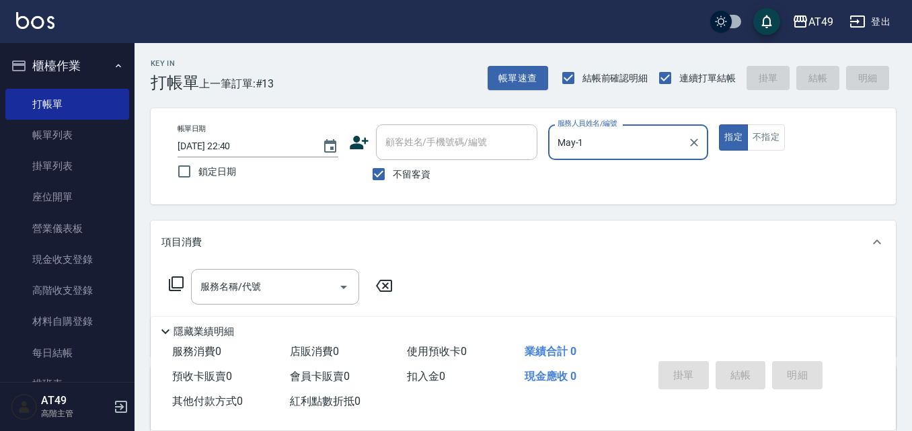
click at [174, 280] on icon at bounding box center [176, 284] width 16 height 16
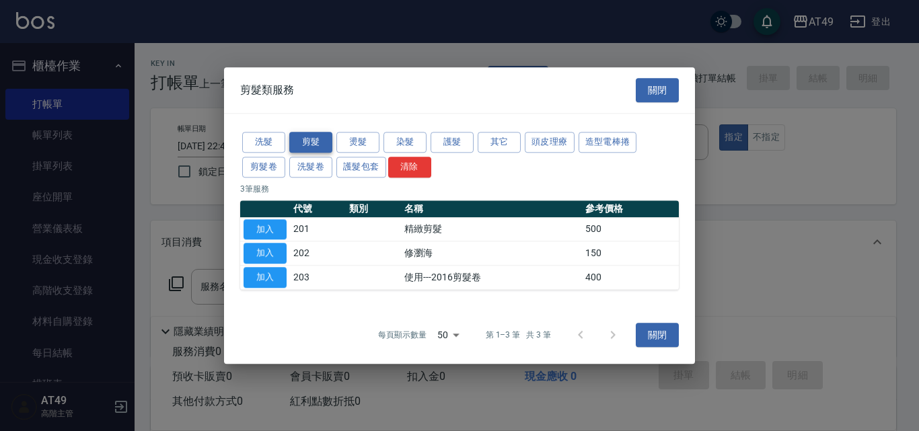
click at [303, 141] on button "剪髮" at bounding box center [310, 142] width 43 height 21
click at [266, 225] on button "加入" at bounding box center [264, 229] width 43 height 21
type input "精緻剪髮(201)"
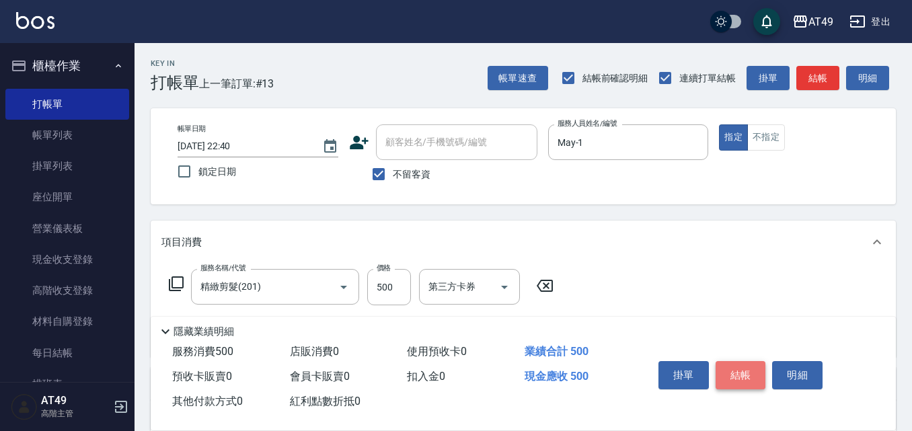
click at [747, 373] on button "結帳" at bounding box center [741, 375] width 50 height 28
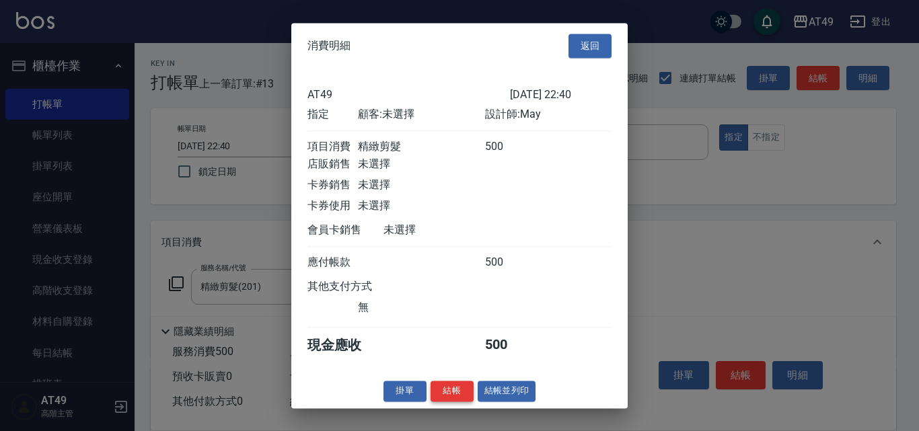
click at [439, 401] on button "結帳" at bounding box center [451, 391] width 43 height 21
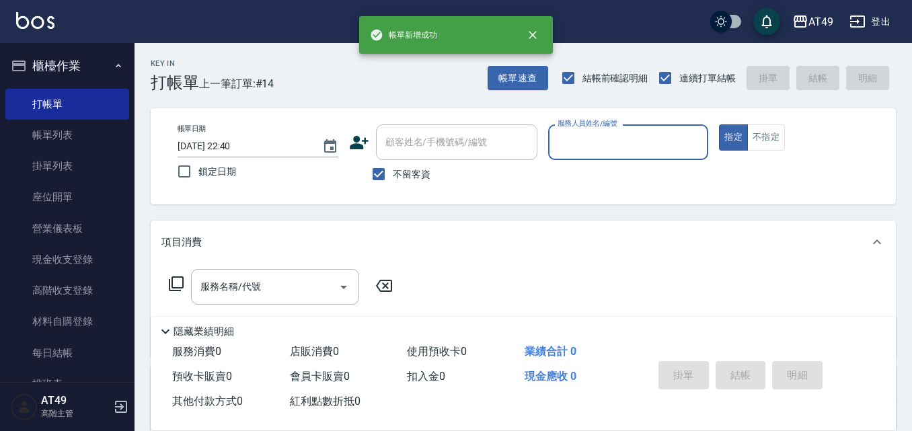
click at [599, 141] on input "服務人員姓名/編號" at bounding box center [628, 142] width 149 height 24
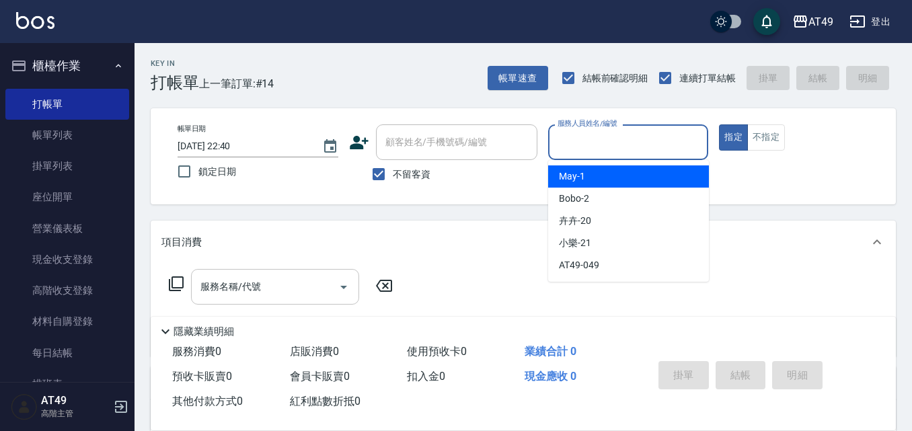
drag, startPoint x: 619, startPoint y: 176, endPoint x: 220, endPoint y: 292, distance: 415.9
click at [618, 177] on div "May -1" at bounding box center [628, 176] width 161 height 22
type input "May-1"
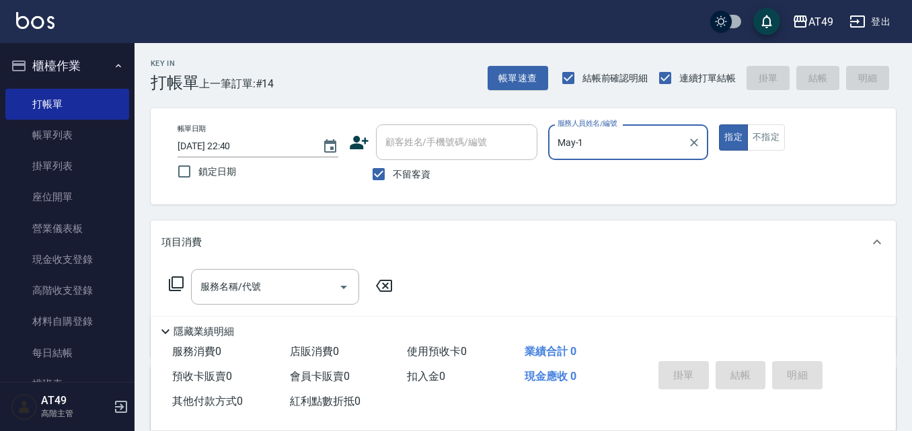
click at [173, 287] on icon at bounding box center [176, 283] width 15 height 15
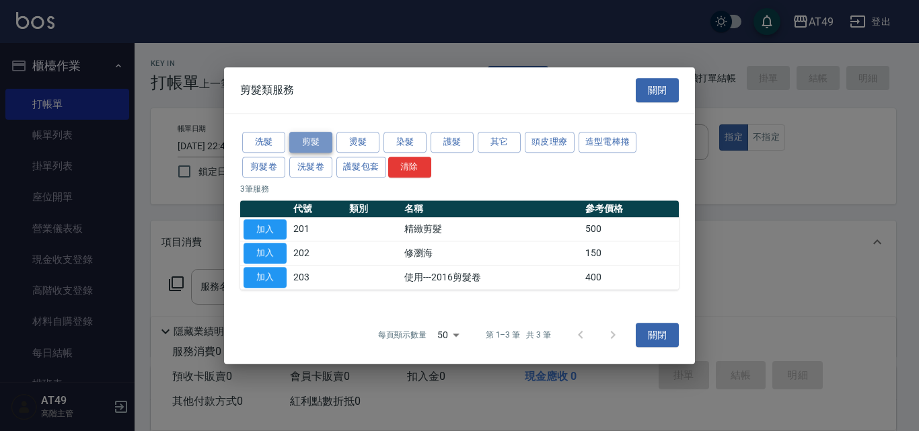
click at [319, 145] on button "剪髮" at bounding box center [310, 142] width 43 height 21
click at [266, 229] on button "加入" at bounding box center [264, 229] width 43 height 21
type input "精緻剪髮(201)"
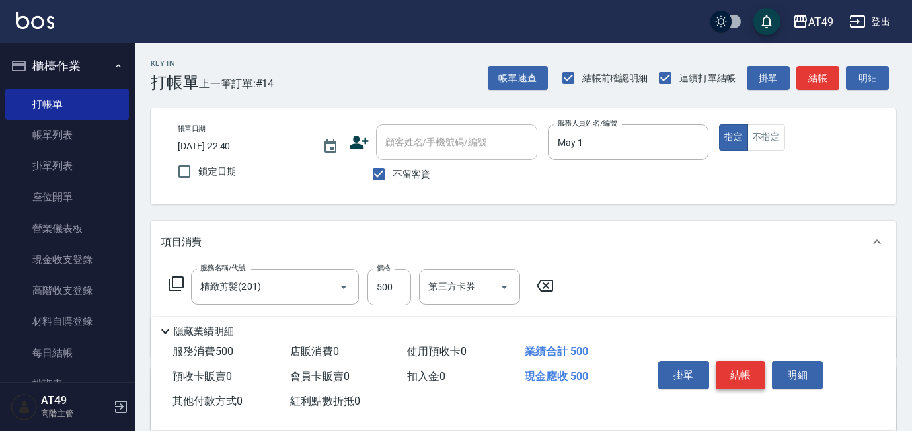
click at [734, 371] on button "結帳" at bounding box center [741, 375] width 50 height 28
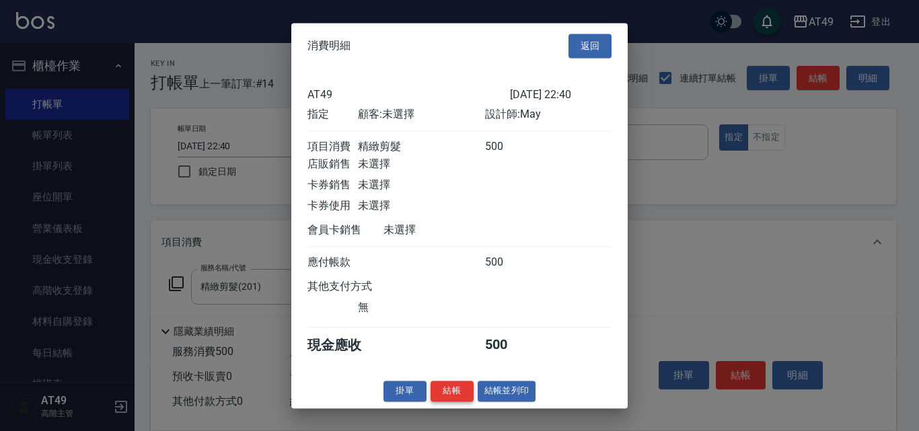
click at [453, 401] on button "結帳" at bounding box center [451, 391] width 43 height 21
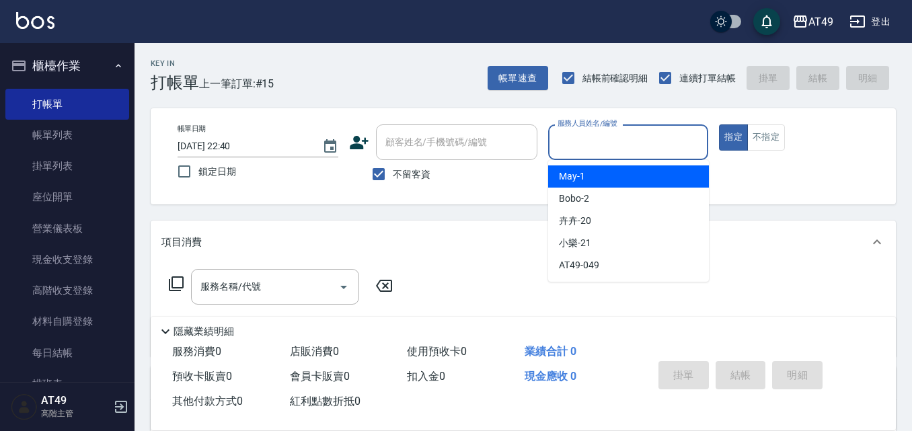
click at [586, 145] on input "服務人員姓名/編號" at bounding box center [628, 142] width 149 height 24
click at [583, 173] on span "May -1" at bounding box center [572, 176] width 26 height 14
type input "May-1"
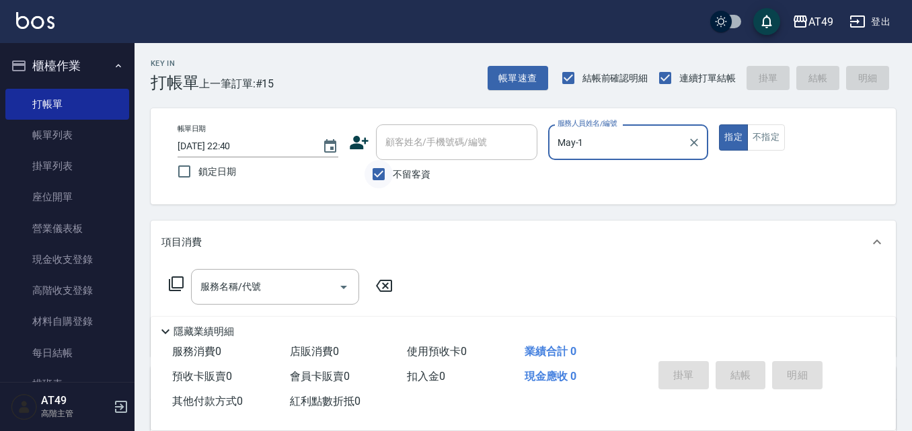
click at [379, 178] on input "不留客資" at bounding box center [379, 174] width 28 height 28
checkbox input "false"
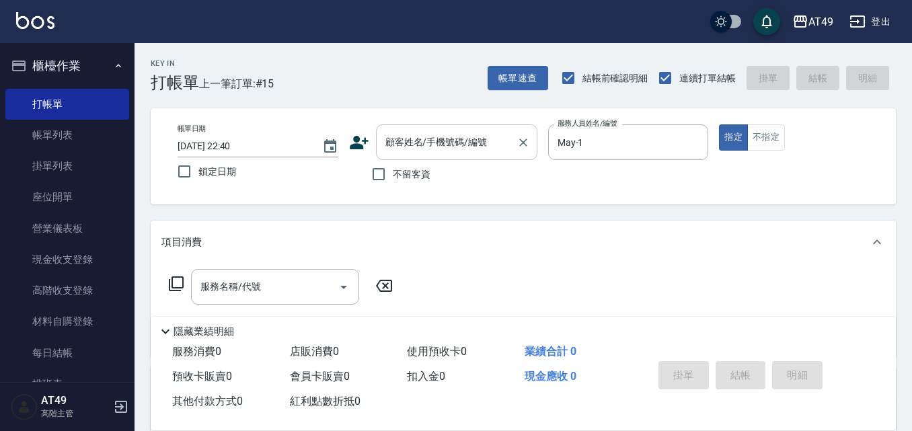
click at [429, 143] on input "顧客姓名/手機號碼/編號" at bounding box center [446, 142] width 129 height 24
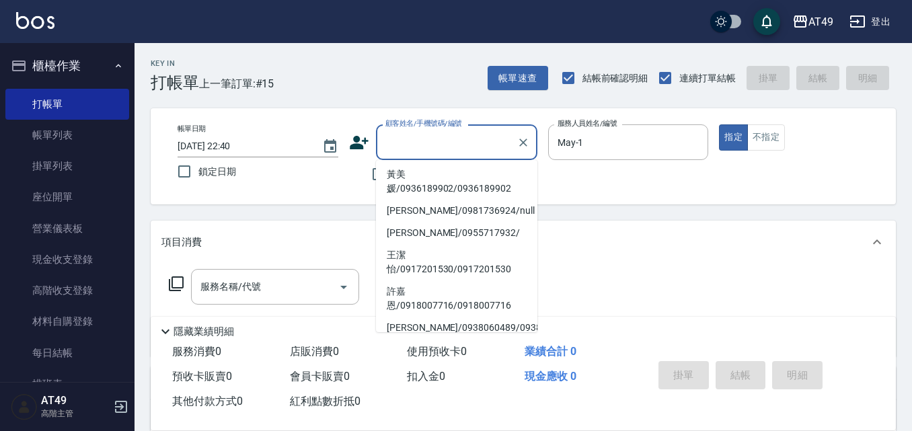
scroll to position [404, 0]
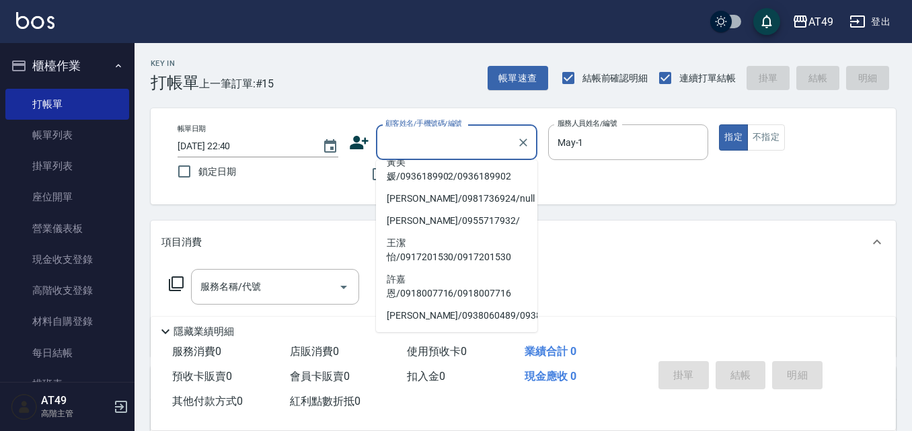
click at [449, 141] on input "顧客姓名/手機號碼/編號" at bounding box center [446, 142] width 129 height 24
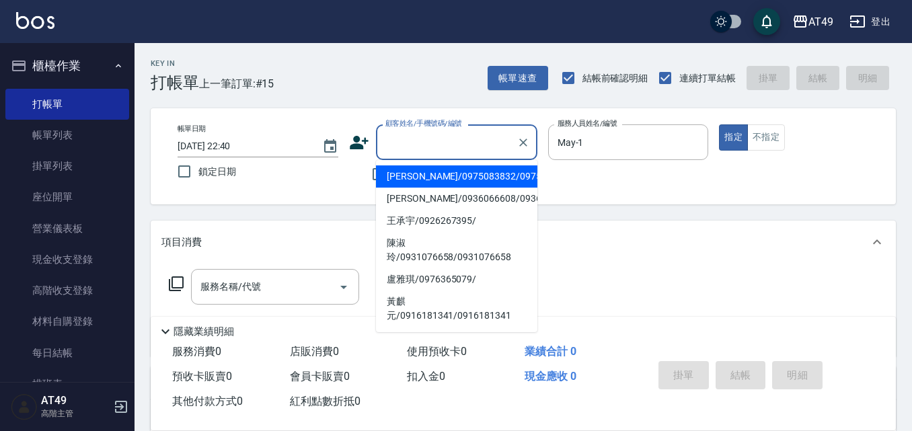
click at [459, 154] on input "顧客姓名/手機號碼/編號" at bounding box center [446, 142] width 129 height 24
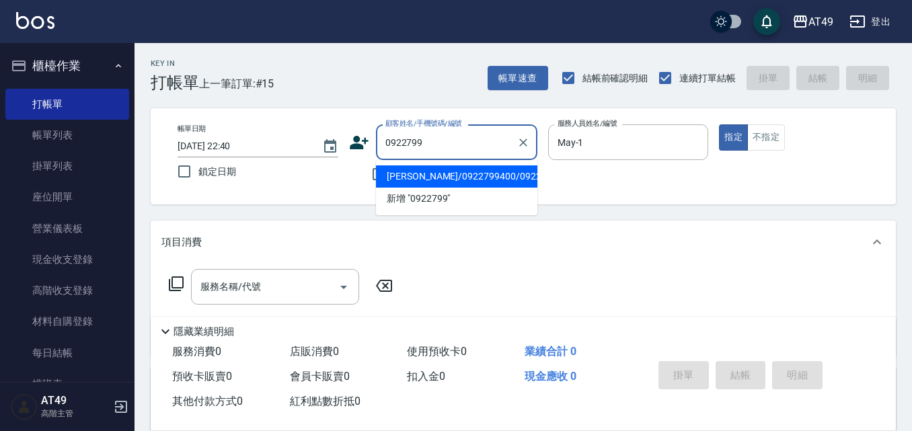
click at [482, 188] on li "李銘誠/0922799400/0922799400" at bounding box center [456, 176] width 161 height 22
type input "李銘誠/0922799400/0922799400"
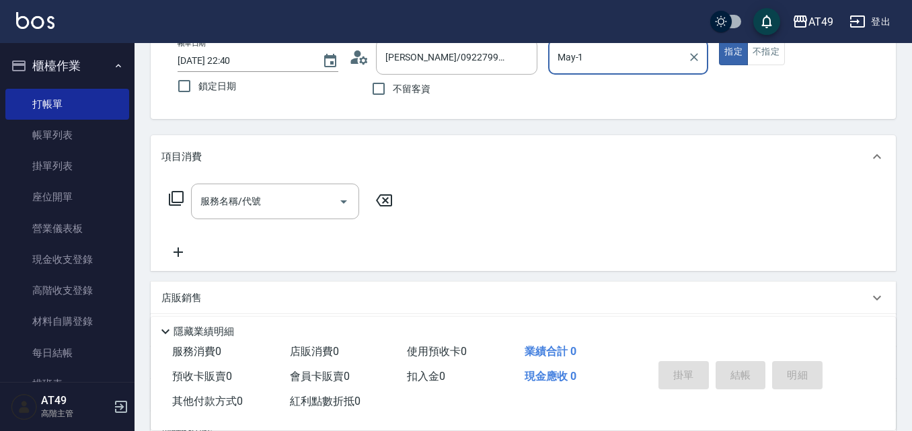
scroll to position [0, 0]
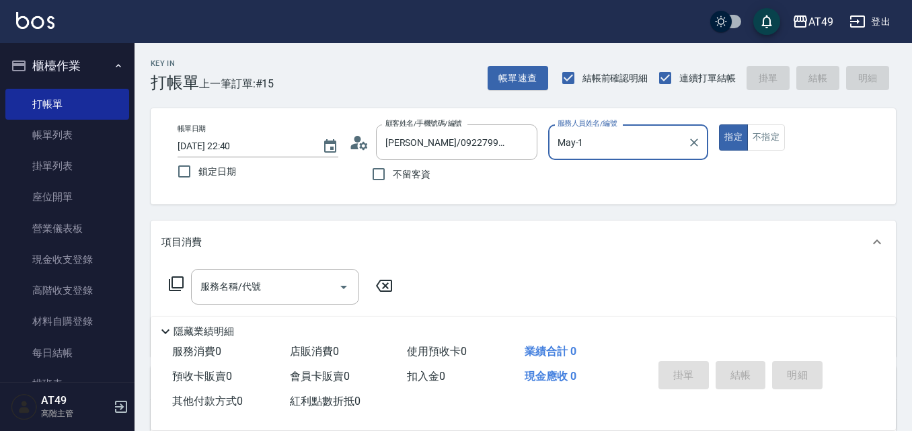
click at [174, 286] on icon at bounding box center [176, 284] width 16 height 16
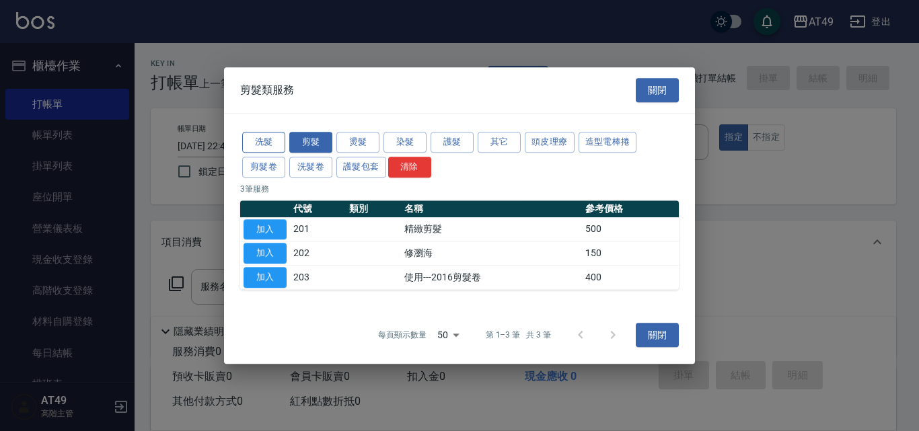
click at [267, 143] on button "洗髮" at bounding box center [263, 142] width 43 height 21
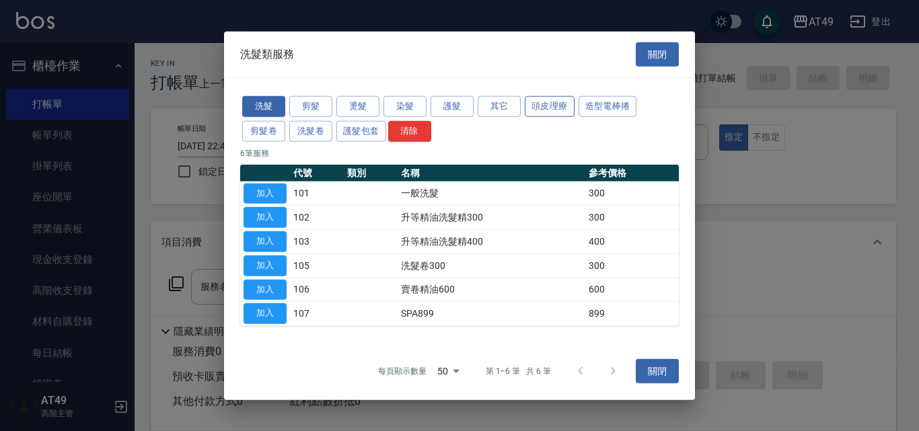
click at [556, 111] on button "頭皮理療" at bounding box center [550, 106] width 50 height 21
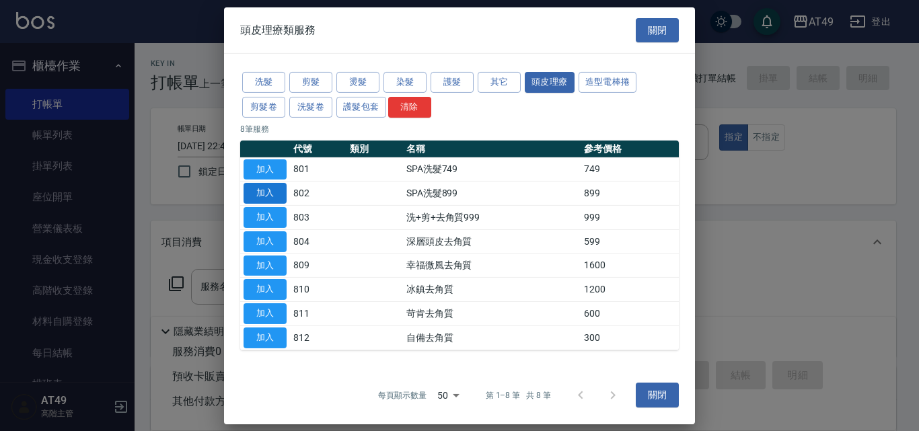
click at [272, 196] on button "加入" at bounding box center [264, 193] width 43 height 21
type input "SPA洗髮899(802)"
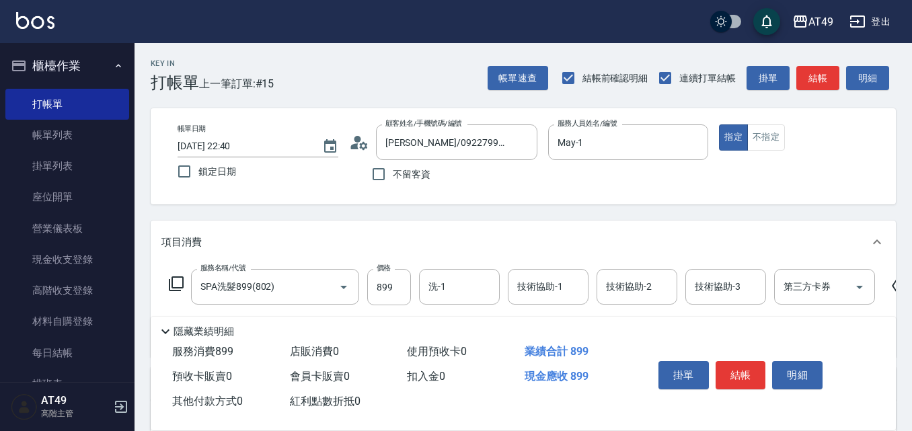
click at [170, 283] on icon at bounding box center [176, 283] width 15 height 15
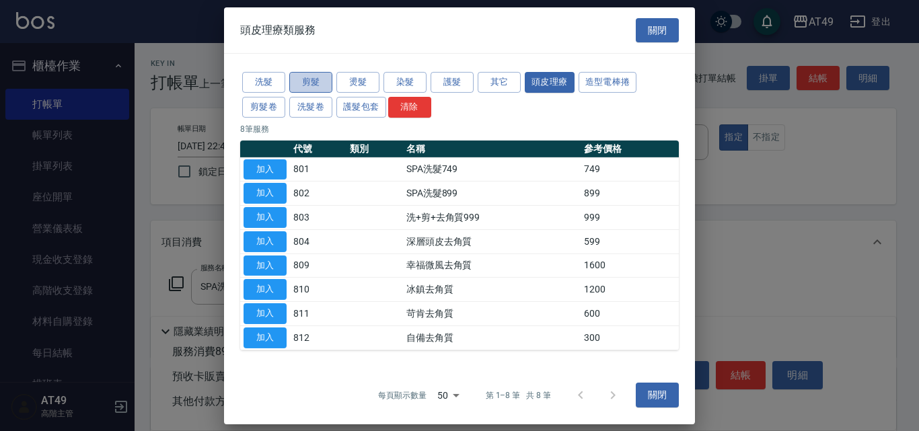
click at [305, 85] on button "剪髮" at bounding box center [310, 82] width 43 height 21
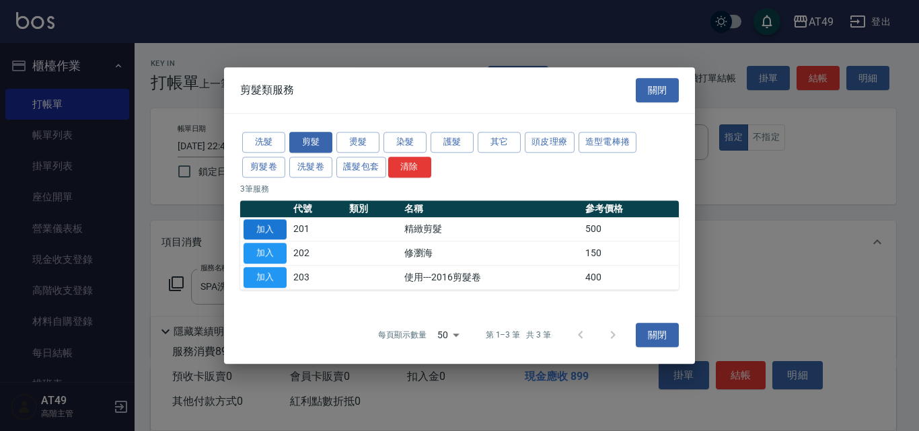
click at [270, 231] on button "加入" at bounding box center [264, 229] width 43 height 21
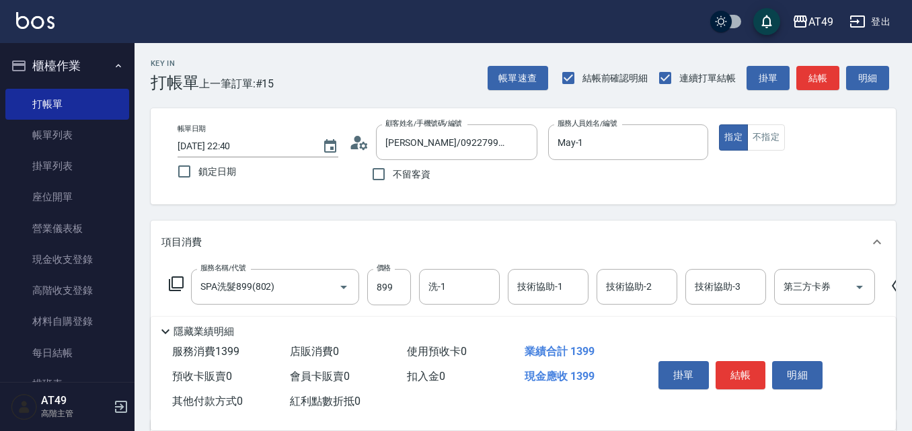
click at [166, 283] on div "服務名稱/代號 SPA洗髮899(802) 服務名稱/代號 價格 899 價格 洗-1 洗-1 技術協助-1 技術協助-1 技術協助-2 技術協助-2 技術協…" at bounding box center [538, 287] width 755 height 36
click at [172, 282] on icon at bounding box center [176, 283] width 15 height 15
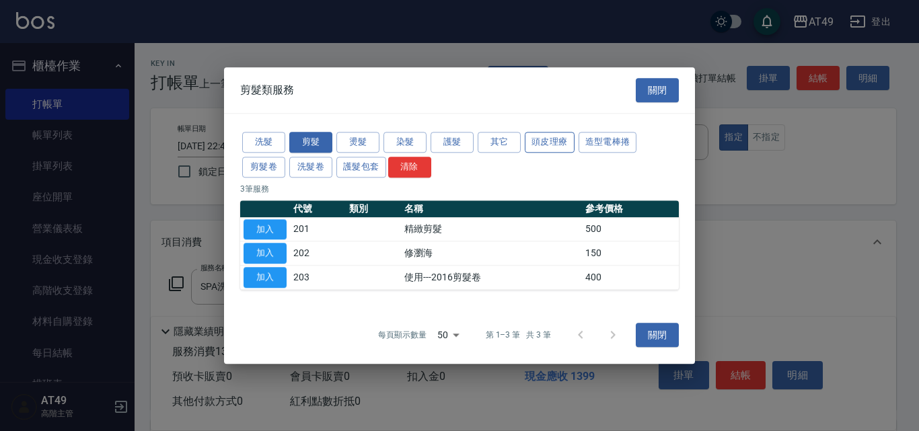
click at [560, 137] on button "頭皮理療" at bounding box center [550, 142] width 50 height 21
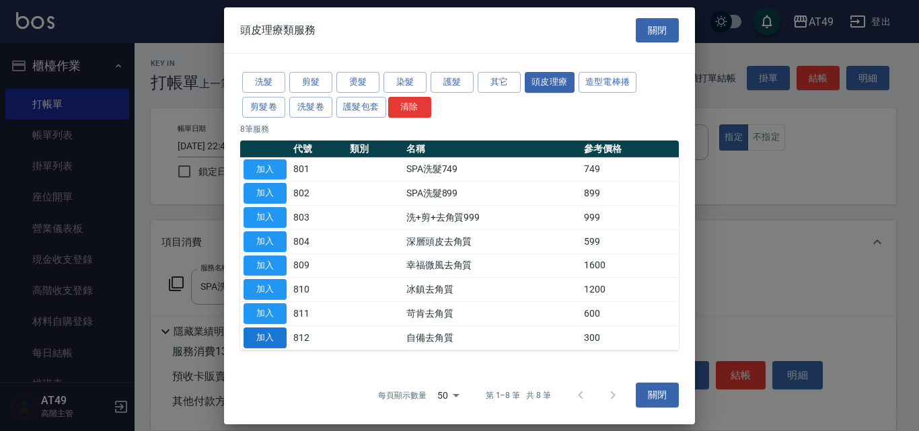
click at [277, 342] on button "加入" at bounding box center [264, 338] width 43 height 21
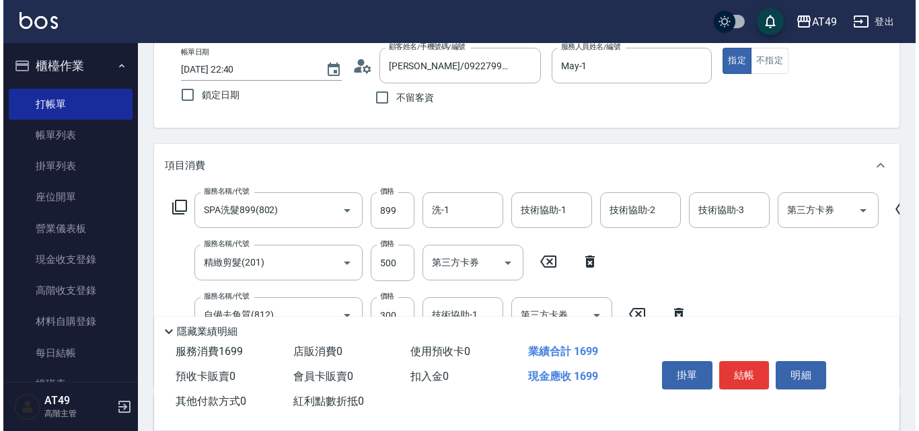
scroll to position [202, 0]
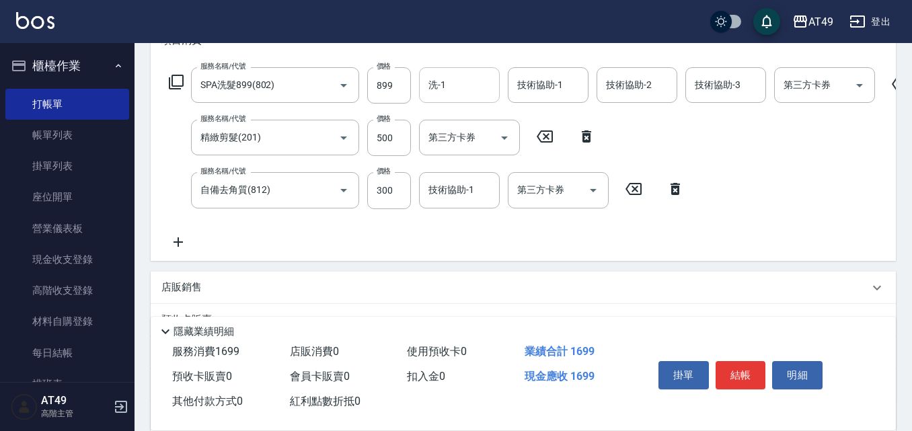
click at [454, 79] on input "洗-1" at bounding box center [459, 85] width 69 height 24
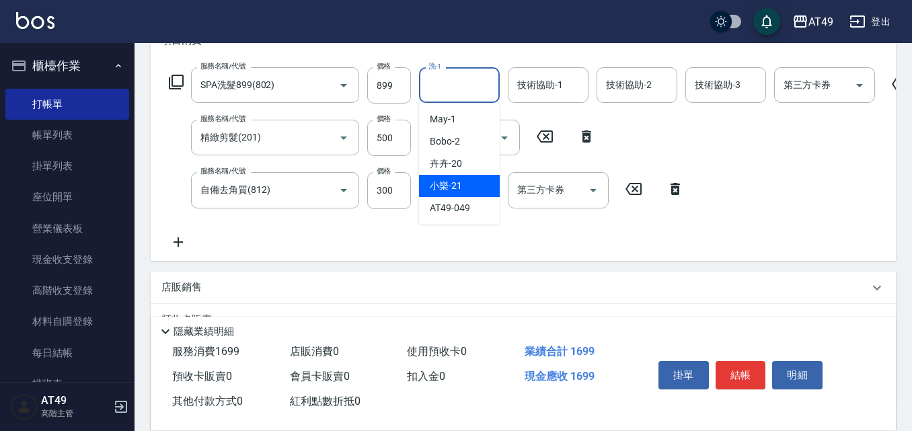
click at [473, 178] on div "小樂 -21" at bounding box center [459, 186] width 81 height 22
type input "小樂-21"
click at [534, 89] on div "技術協助-1 技術協助-1" at bounding box center [548, 85] width 81 height 36
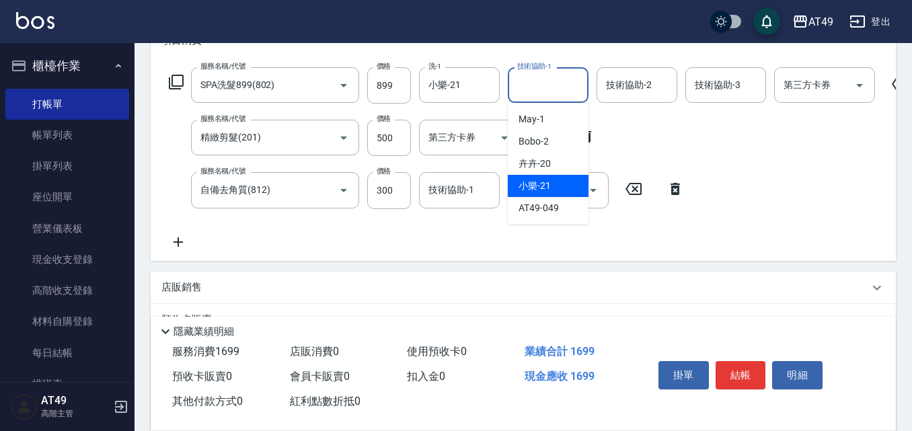
click at [552, 184] on div "小樂 -21" at bounding box center [548, 186] width 81 height 22
type input "小樂-21"
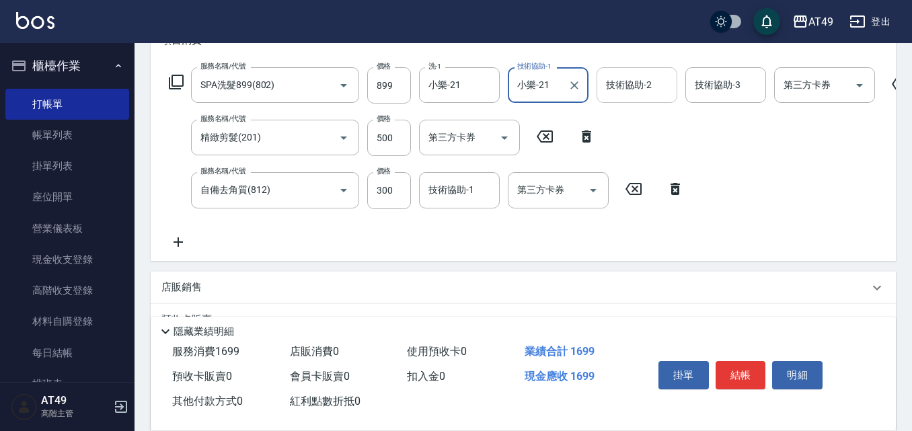
click at [625, 81] on div "技術協助-2 技術協助-2" at bounding box center [637, 85] width 81 height 36
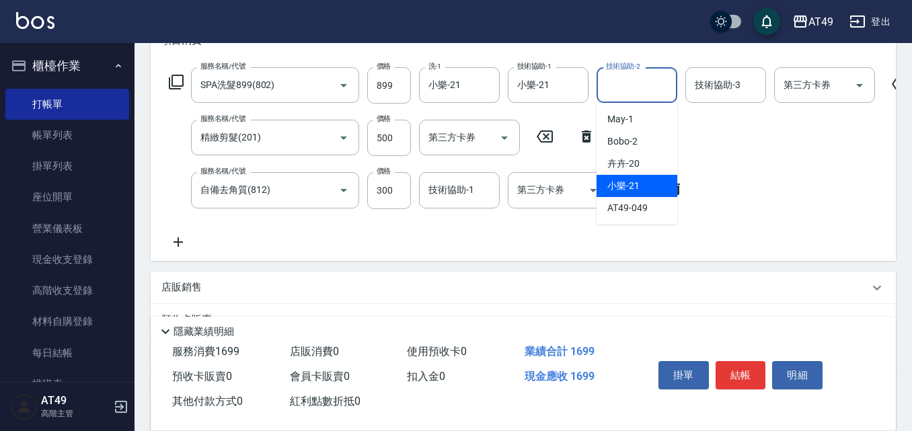
click at [626, 189] on span "小樂 -21" at bounding box center [623, 186] width 32 height 14
type input "小樂-21"
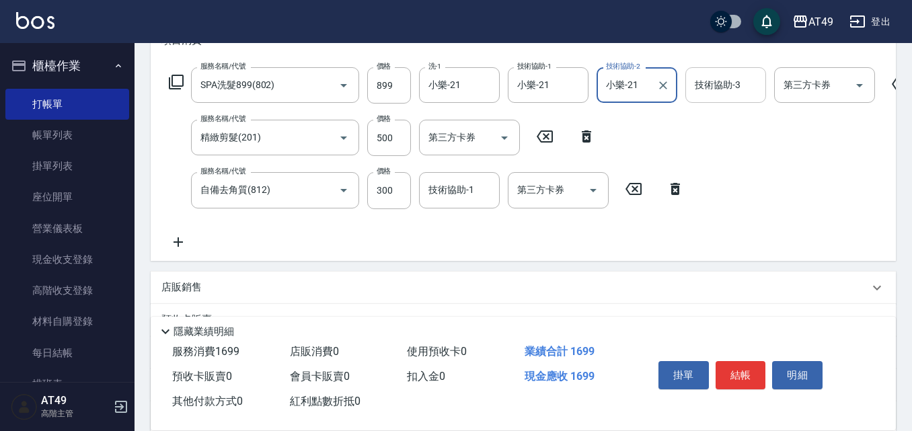
click at [735, 89] on div "技術協助-3 技術協助-3" at bounding box center [725, 85] width 81 height 36
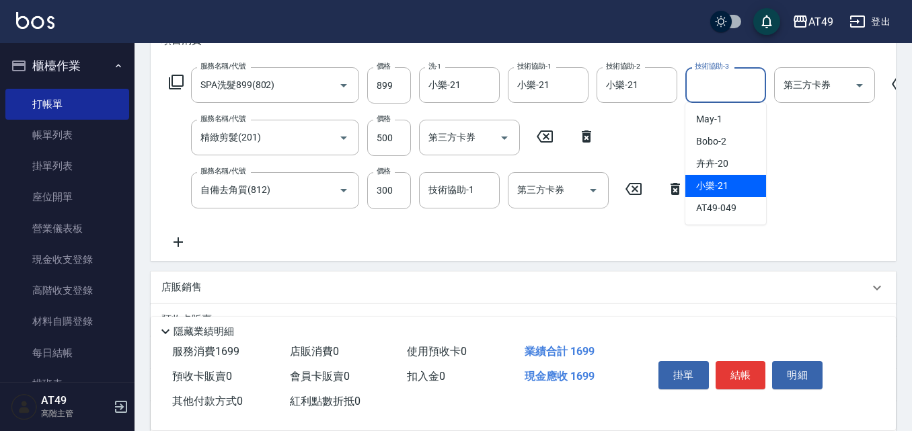
click at [741, 186] on div "小樂 -21" at bounding box center [725, 186] width 81 height 22
type input "小樂-21"
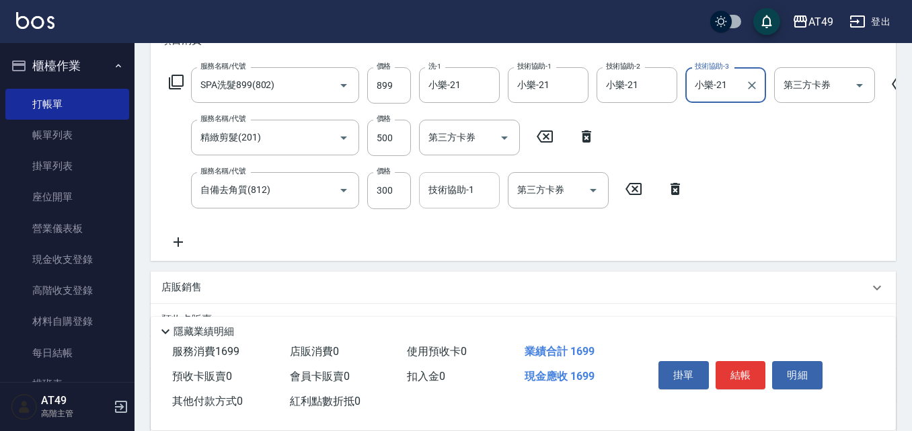
click at [462, 192] on div "技術協助-1 技術協助-1" at bounding box center [459, 190] width 81 height 36
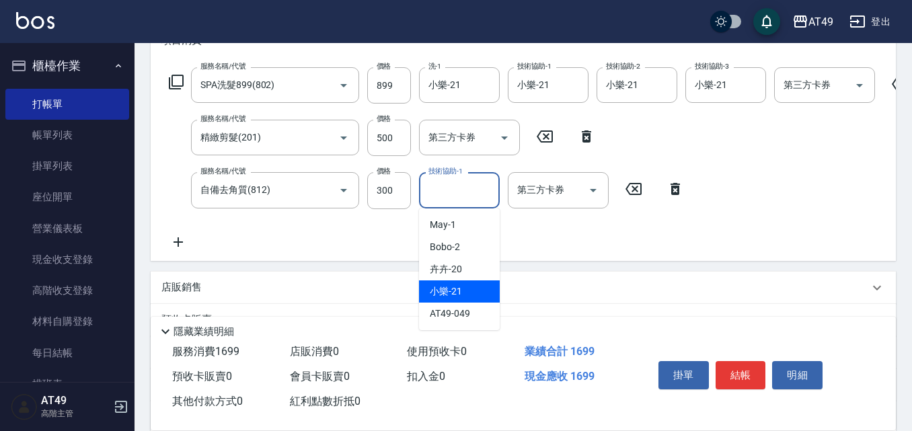
click at [477, 291] on div "小樂 -21" at bounding box center [459, 291] width 81 height 22
type input "小樂-21"
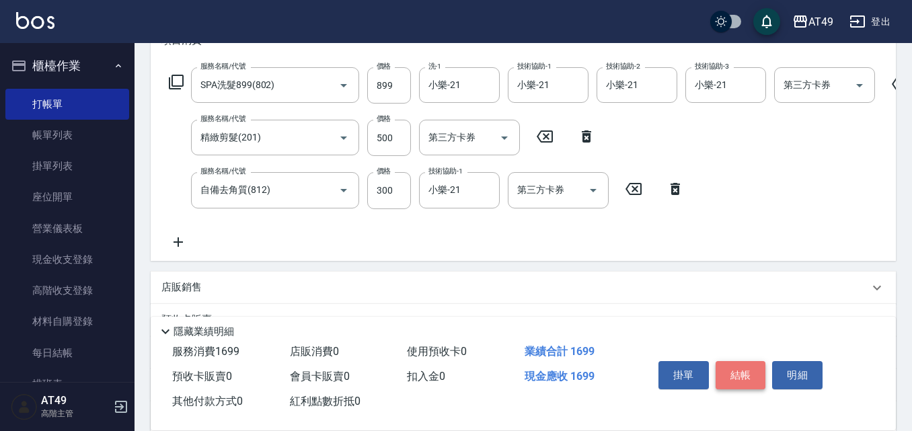
click at [738, 374] on button "結帳" at bounding box center [741, 375] width 50 height 28
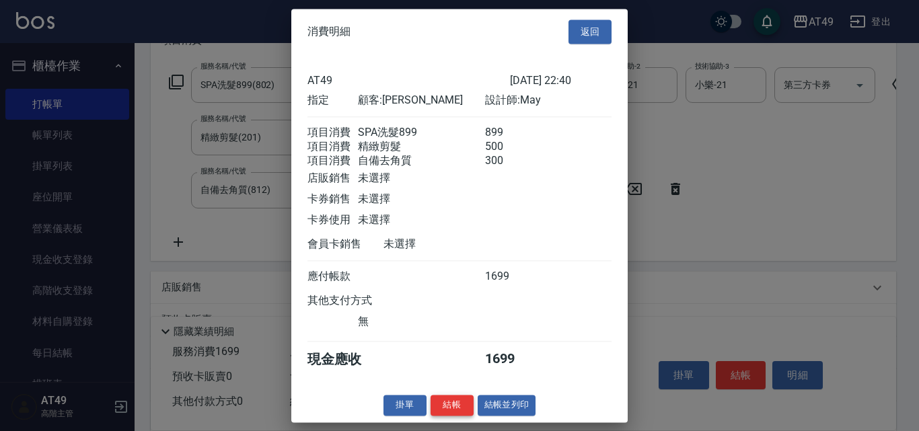
click at [448, 416] on button "結帳" at bounding box center [451, 405] width 43 height 21
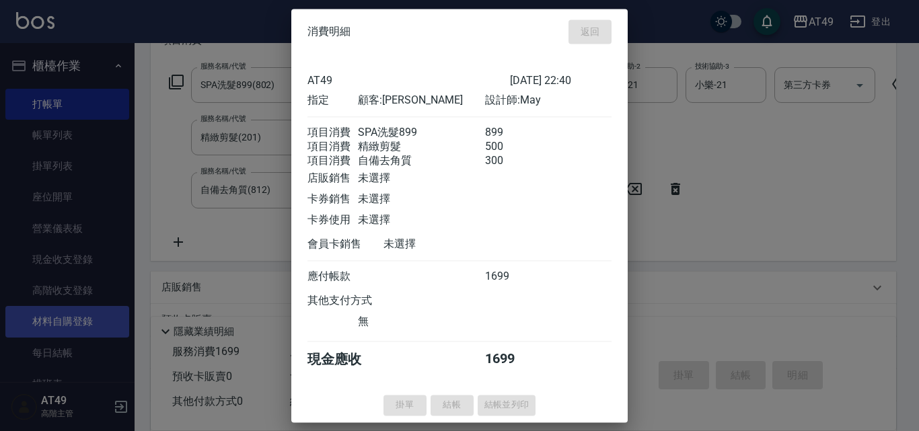
type input "2025/09/13 22:43"
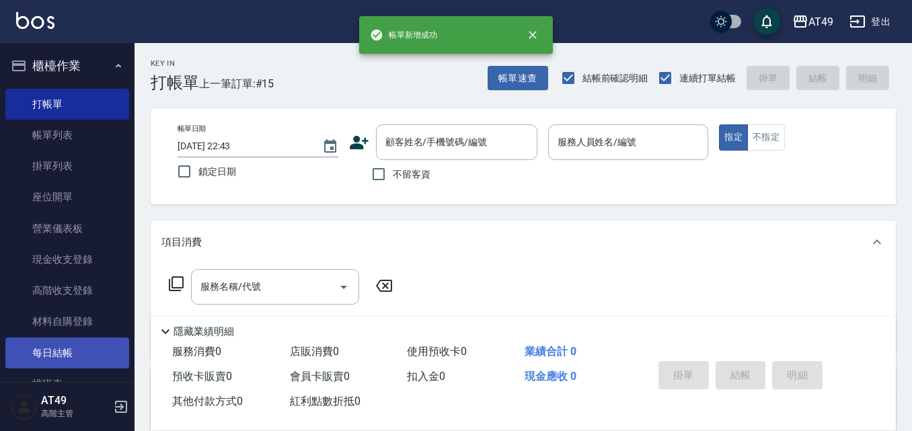
scroll to position [0, 0]
click at [92, 352] on link "每日結帳" at bounding box center [67, 353] width 124 height 31
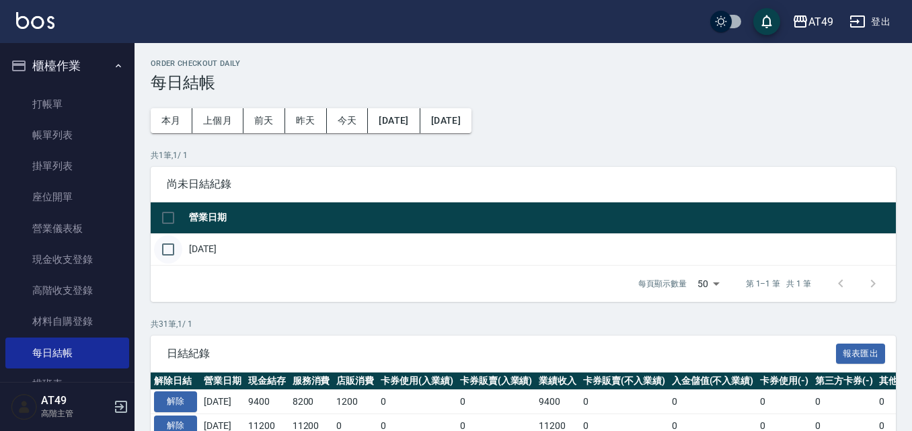
click at [161, 254] on input "checkbox" at bounding box center [168, 249] width 28 height 28
checkbox input "true"
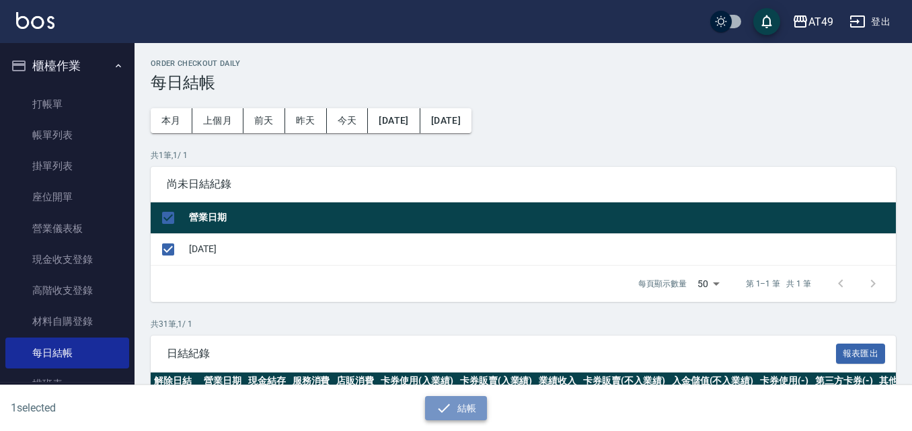
click at [437, 400] on icon "button" at bounding box center [444, 408] width 16 height 16
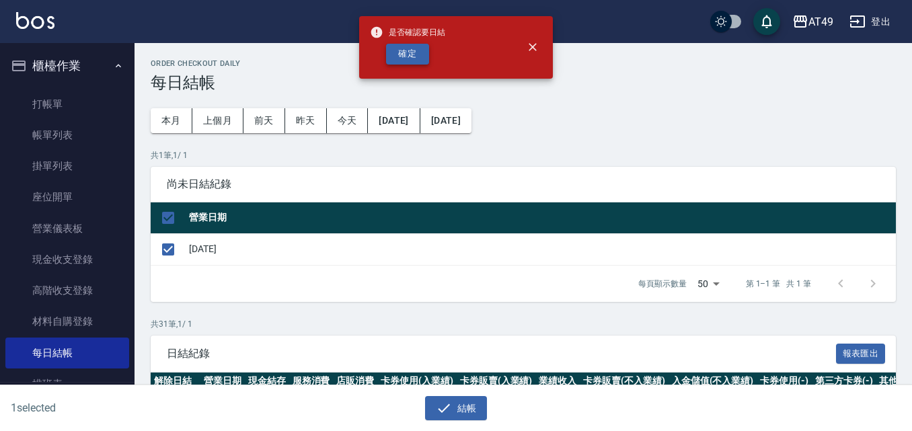
click at [408, 57] on button "確定" at bounding box center [407, 54] width 43 height 21
checkbox input "false"
